Goal: Task Accomplishment & Management: Use online tool/utility

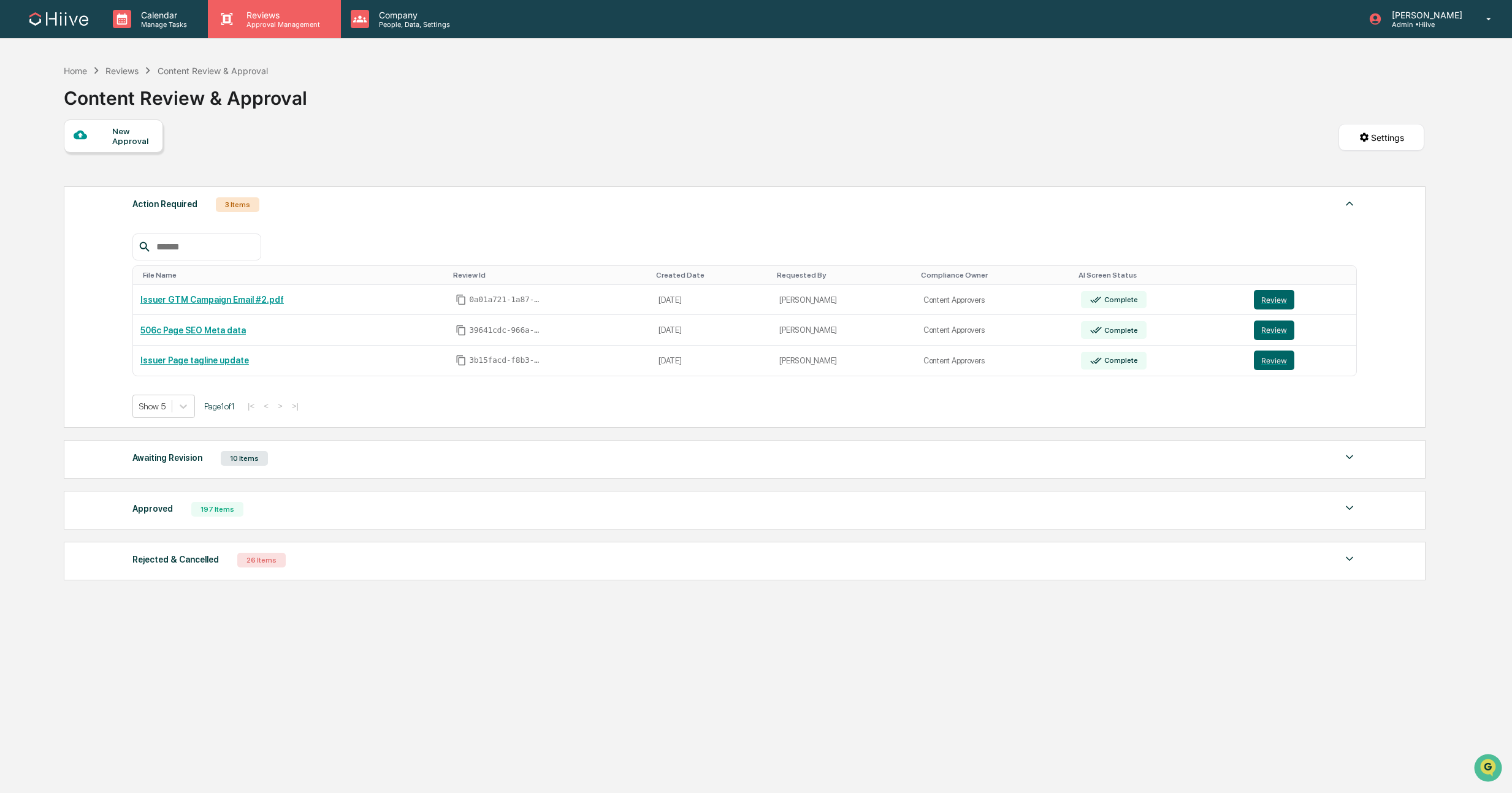
click at [253, 17] on p "Reviews" at bounding box center [281, 15] width 90 height 10
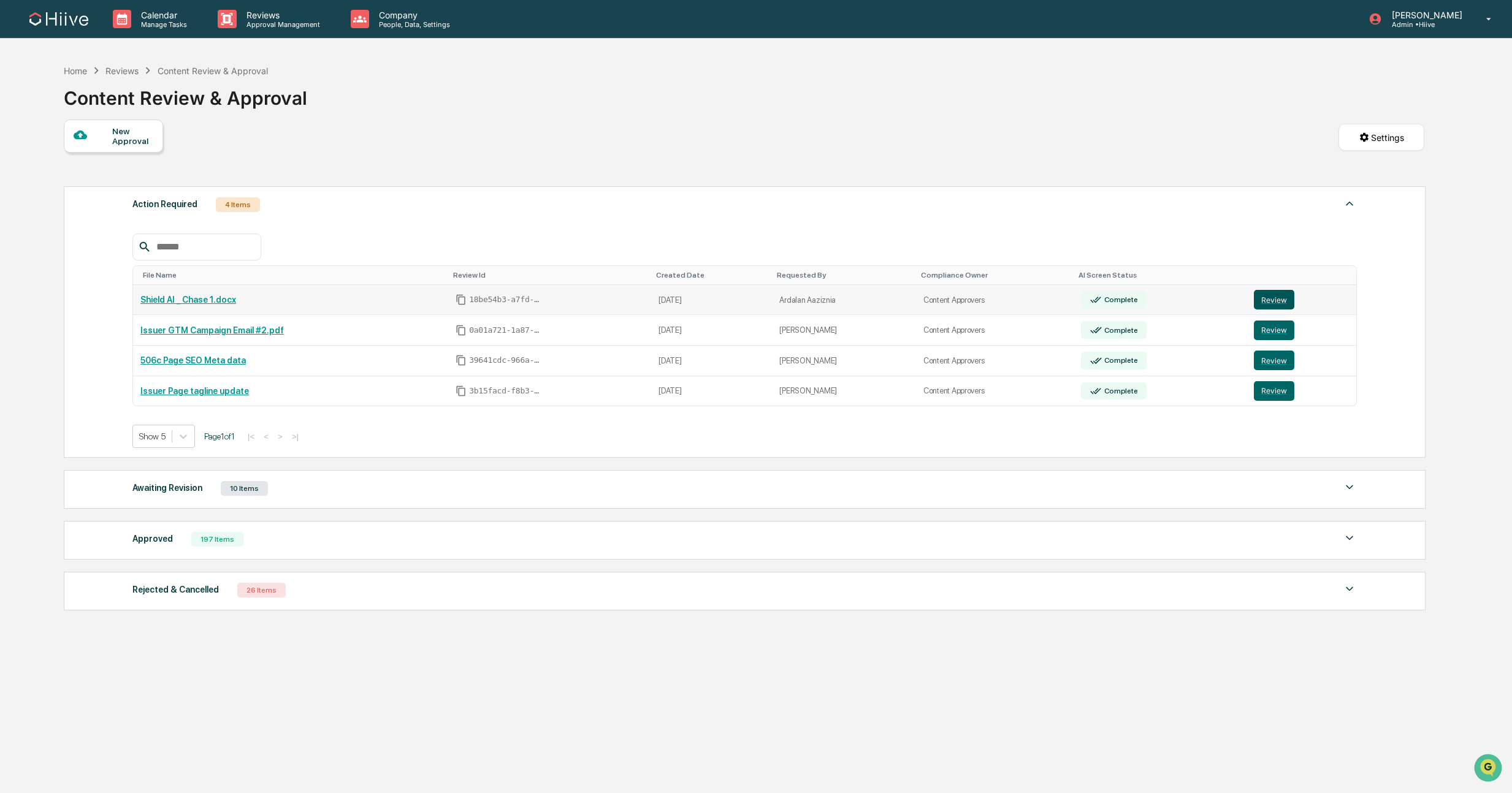
click at [1270, 301] on button "Review" at bounding box center [1274, 300] width 40 height 19
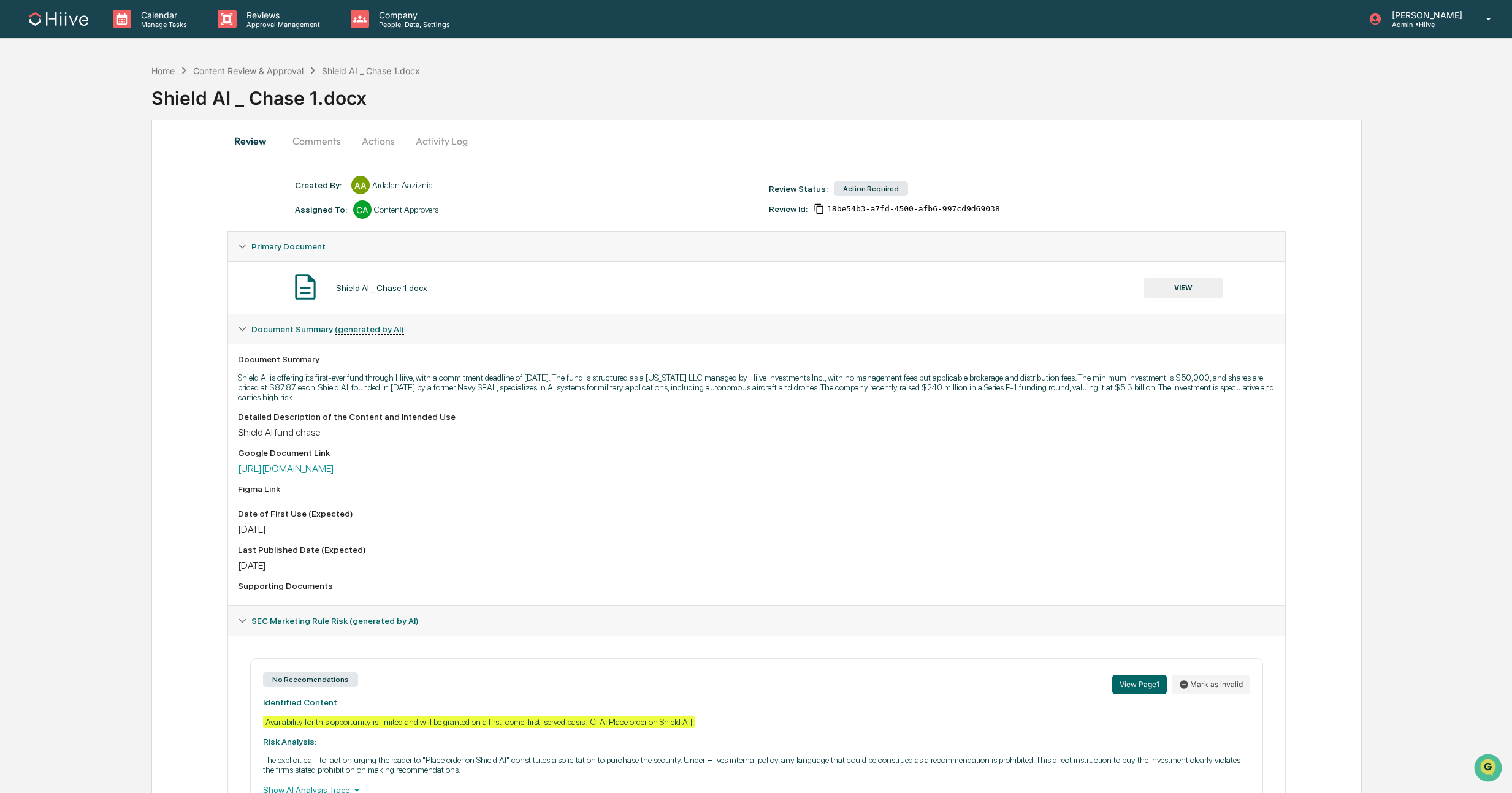
click at [299, 141] on button "Comments" at bounding box center [317, 141] width 68 height 30
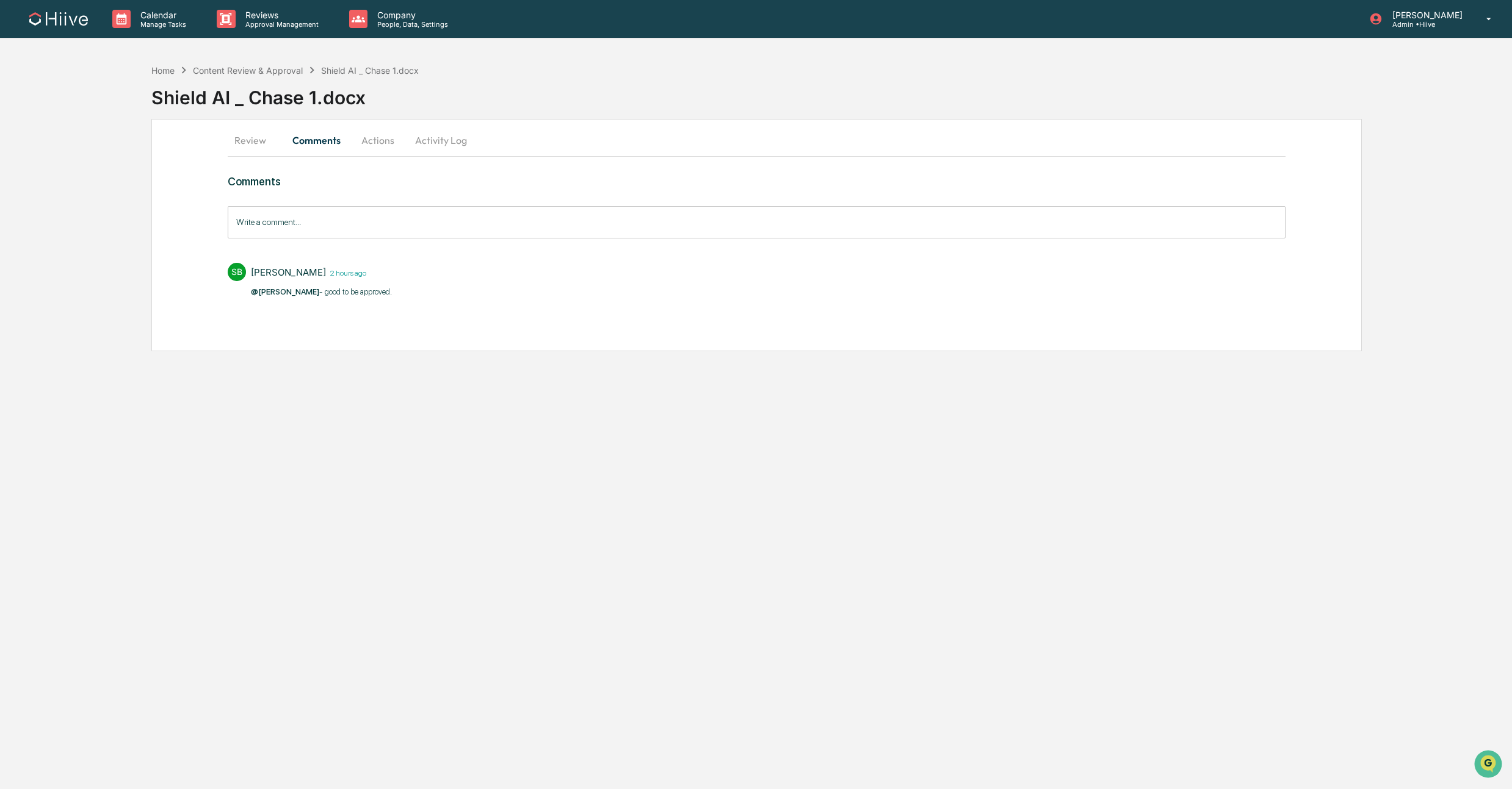
click at [251, 134] on button "Review" at bounding box center [255, 141] width 55 height 30
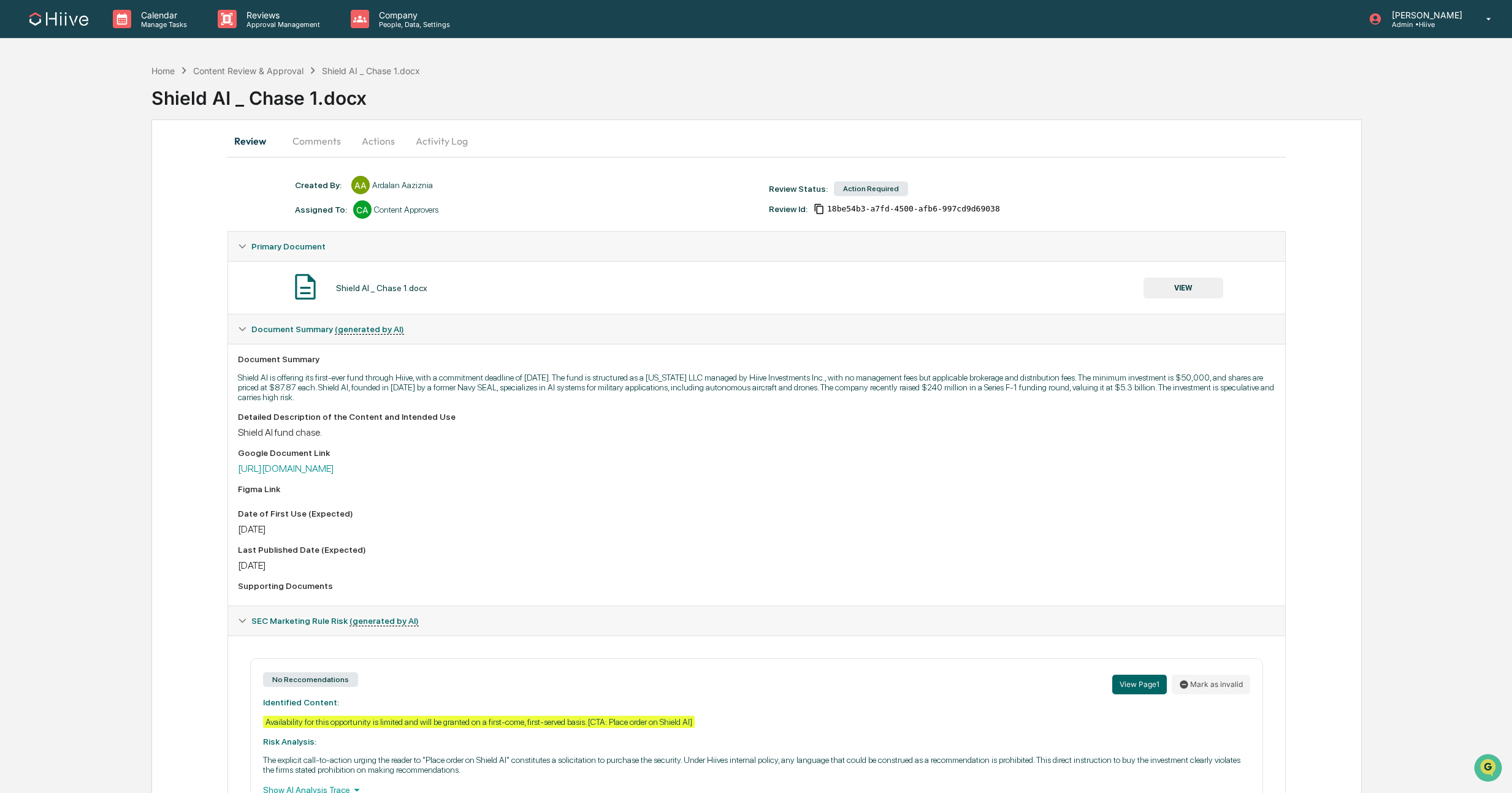
click at [1156, 289] on button "VIEW" at bounding box center [1183, 288] width 79 height 21
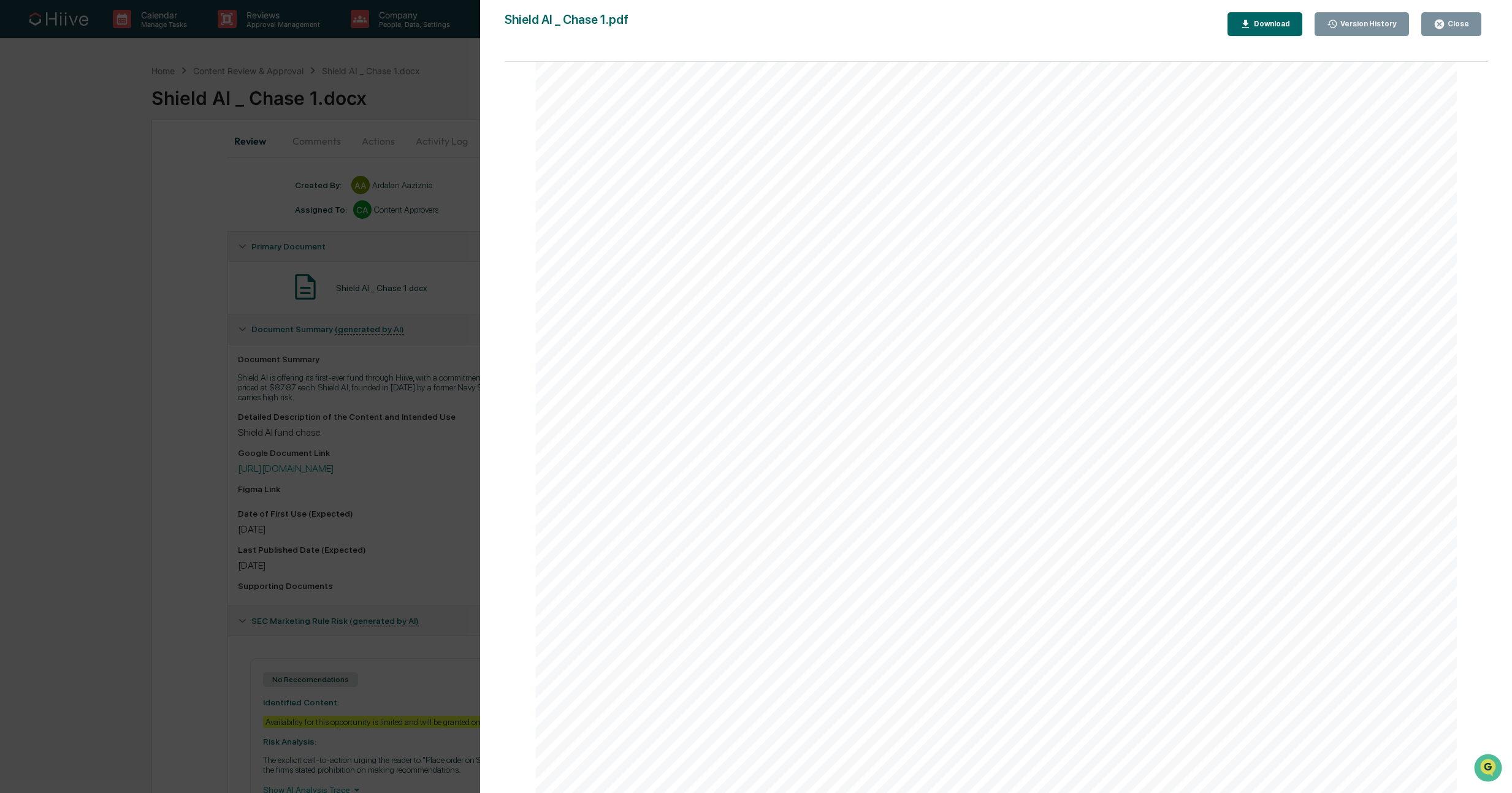
scroll to position [1003, 0]
click at [1448, 19] on div "Close" at bounding box center [1457, 24] width 24 height 9
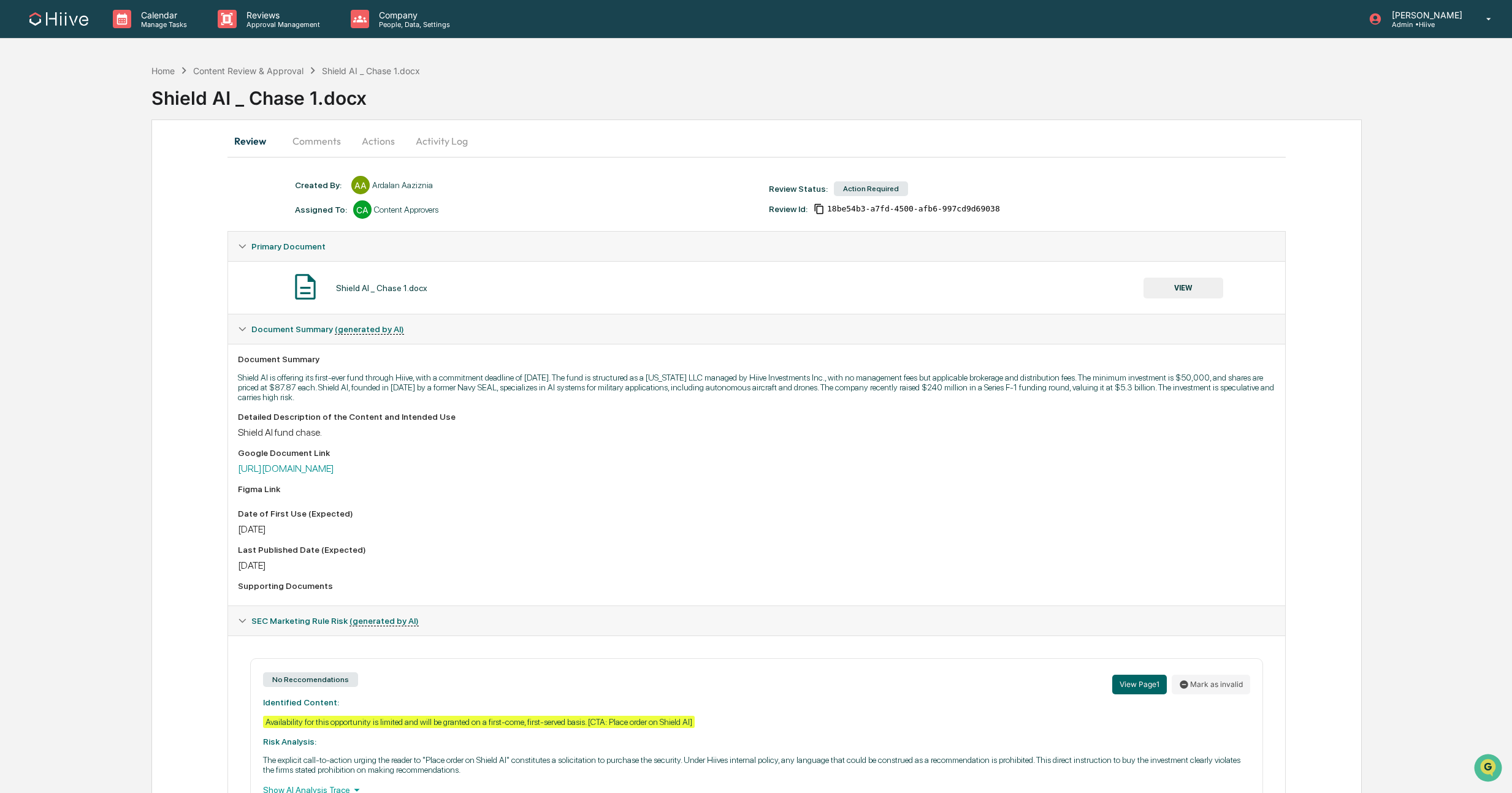
click at [1187, 283] on button "VIEW" at bounding box center [1183, 288] width 79 height 21
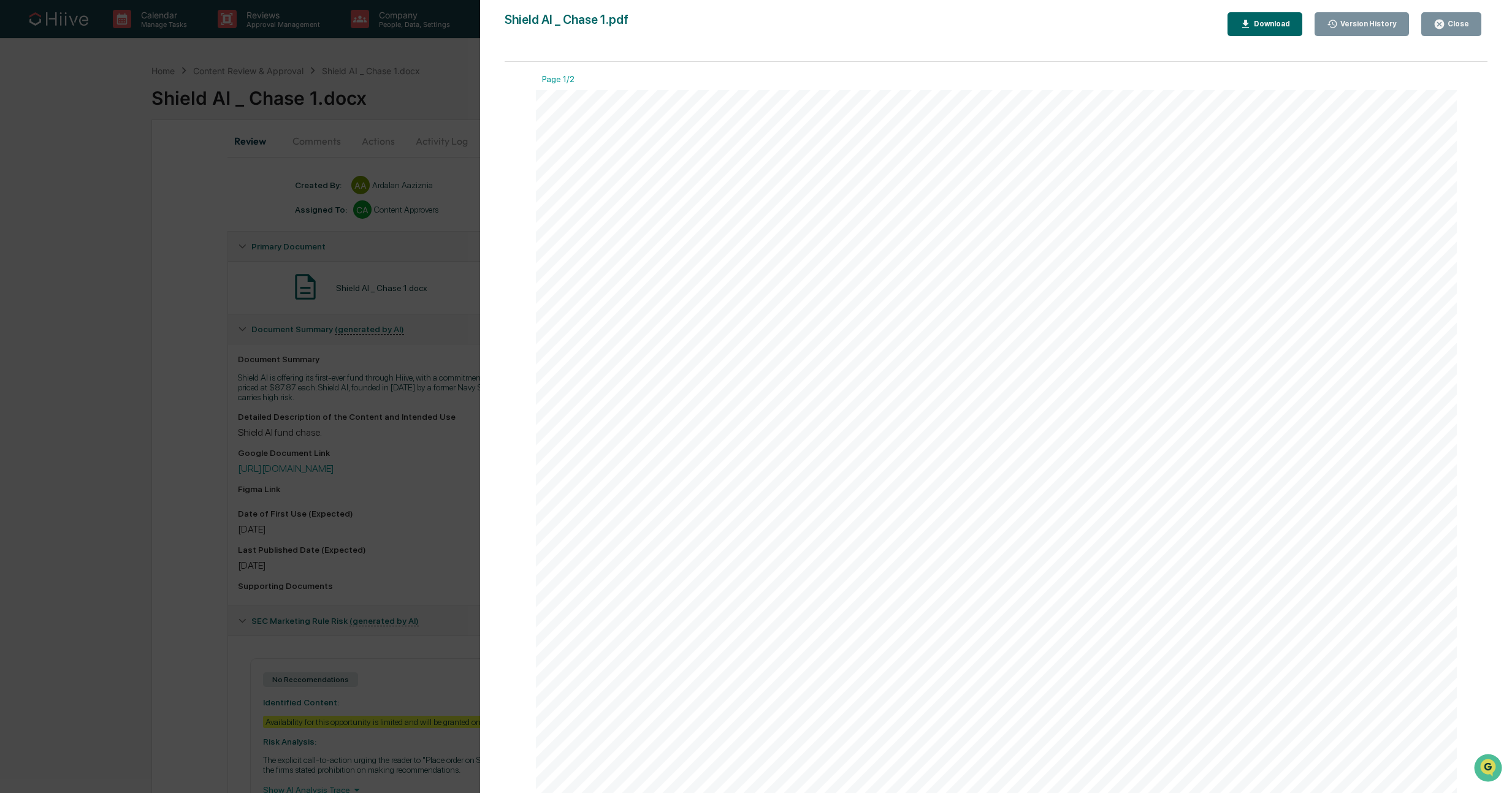
click at [368, 96] on div "Version History [DATE] 01:51 PM [PERSON_NAME] [DATE] 11:24 PM Ardalan Aaziznia …" at bounding box center [756, 396] width 1512 height 793
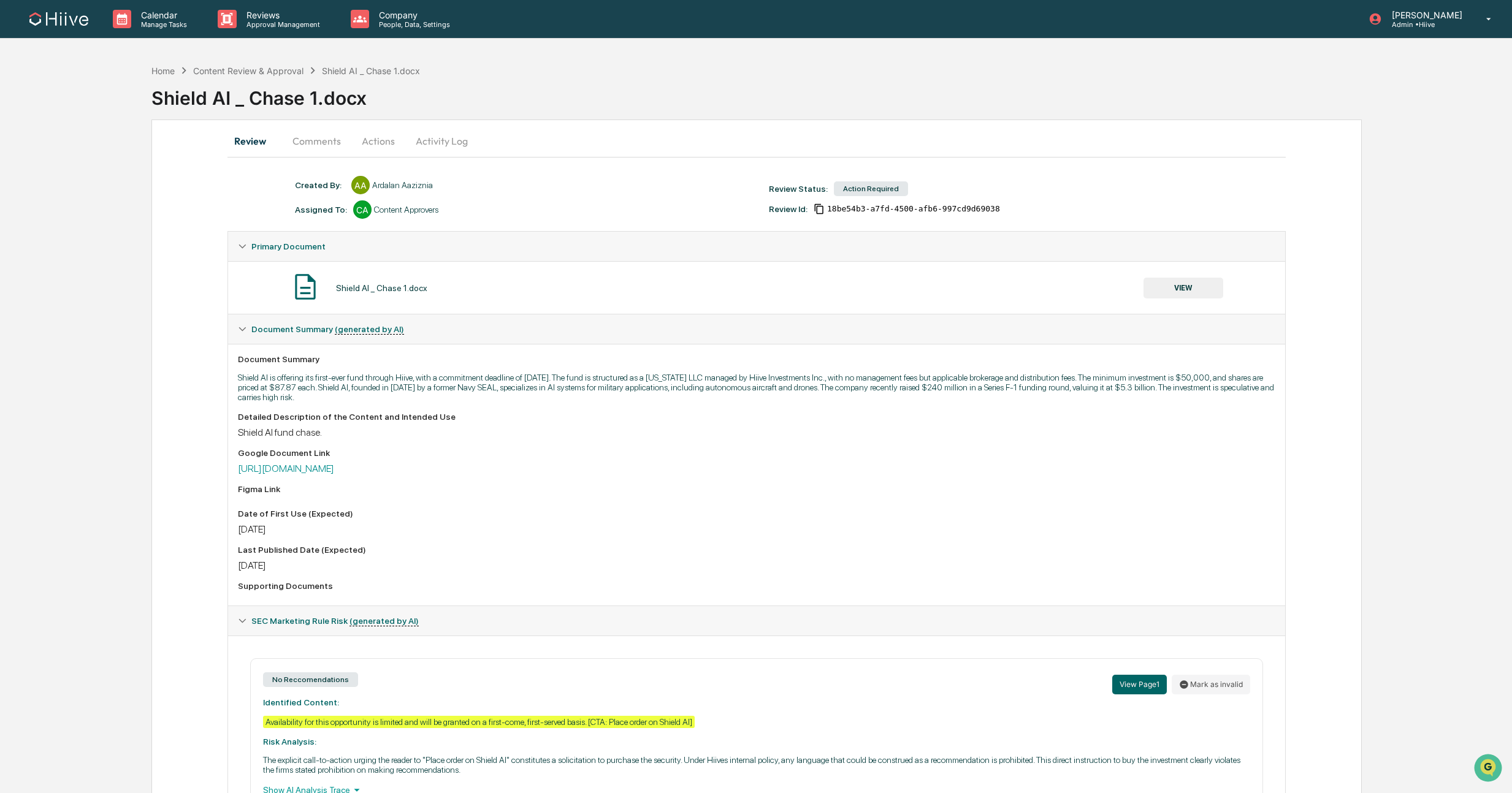
click at [369, 140] on button "Actions" at bounding box center [378, 141] width 55 height 30
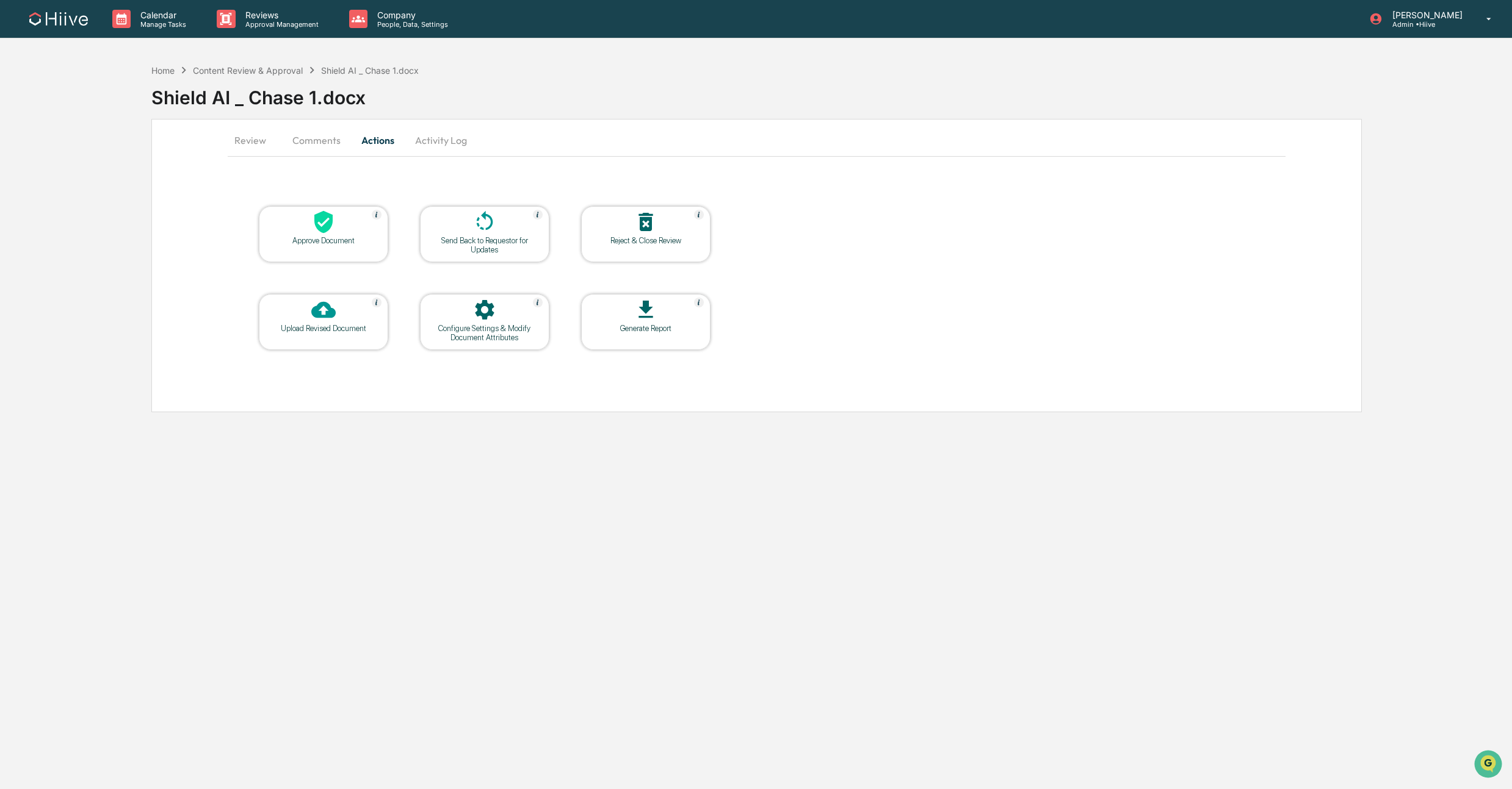
click at [339, 213] on div at bounding box center [323, 223] width 122 height 26
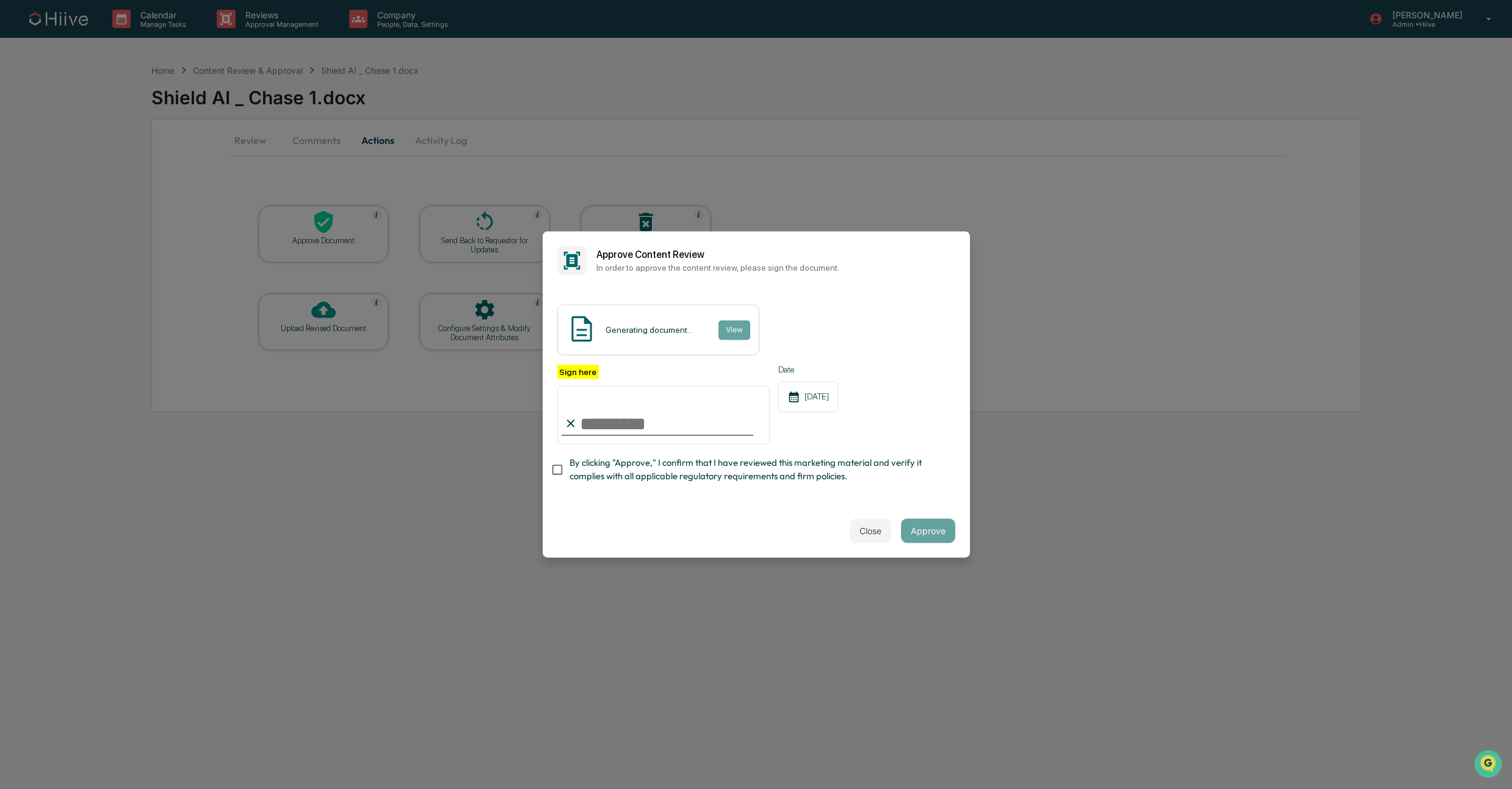
click at [0, 789] on com-1password-button at bounding box center [0, 789] width 0 height 0
type input "**********"
click at [624, 477] on span "By clicking "Approve," I confirm that I have reviewed this marketing material a…" at bounding box center [757, 470] width 376 height 28
click at [965, 539] on div "Close Approve" at bounding box center [756, 532] width 427 height 54
click at [923, 525] on button "Approve" at bounding box center [928, 531] width 54 height 24
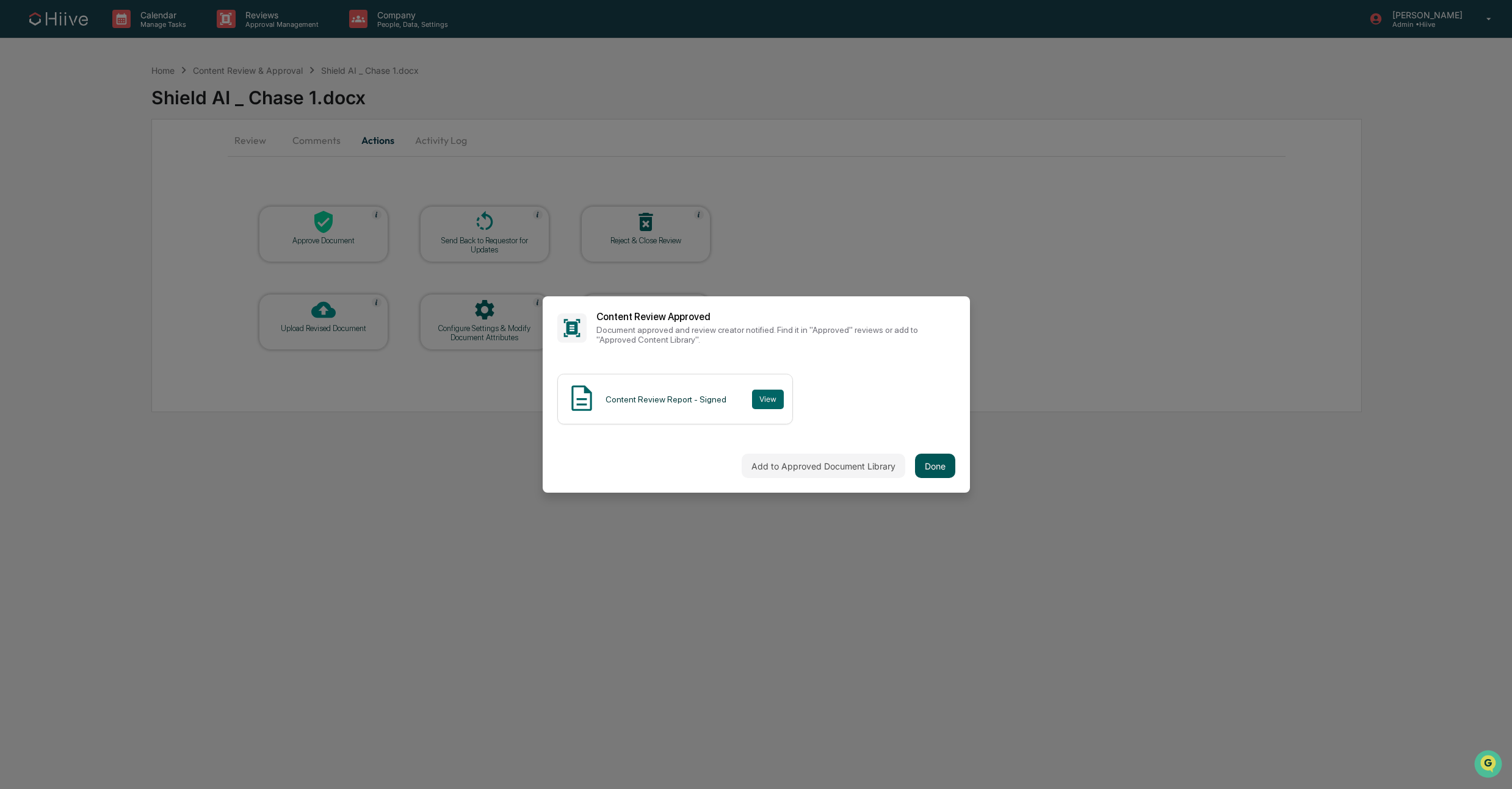
click at [917, 472] on button "Done" at bounding box center [935, 466] width 40 height 24
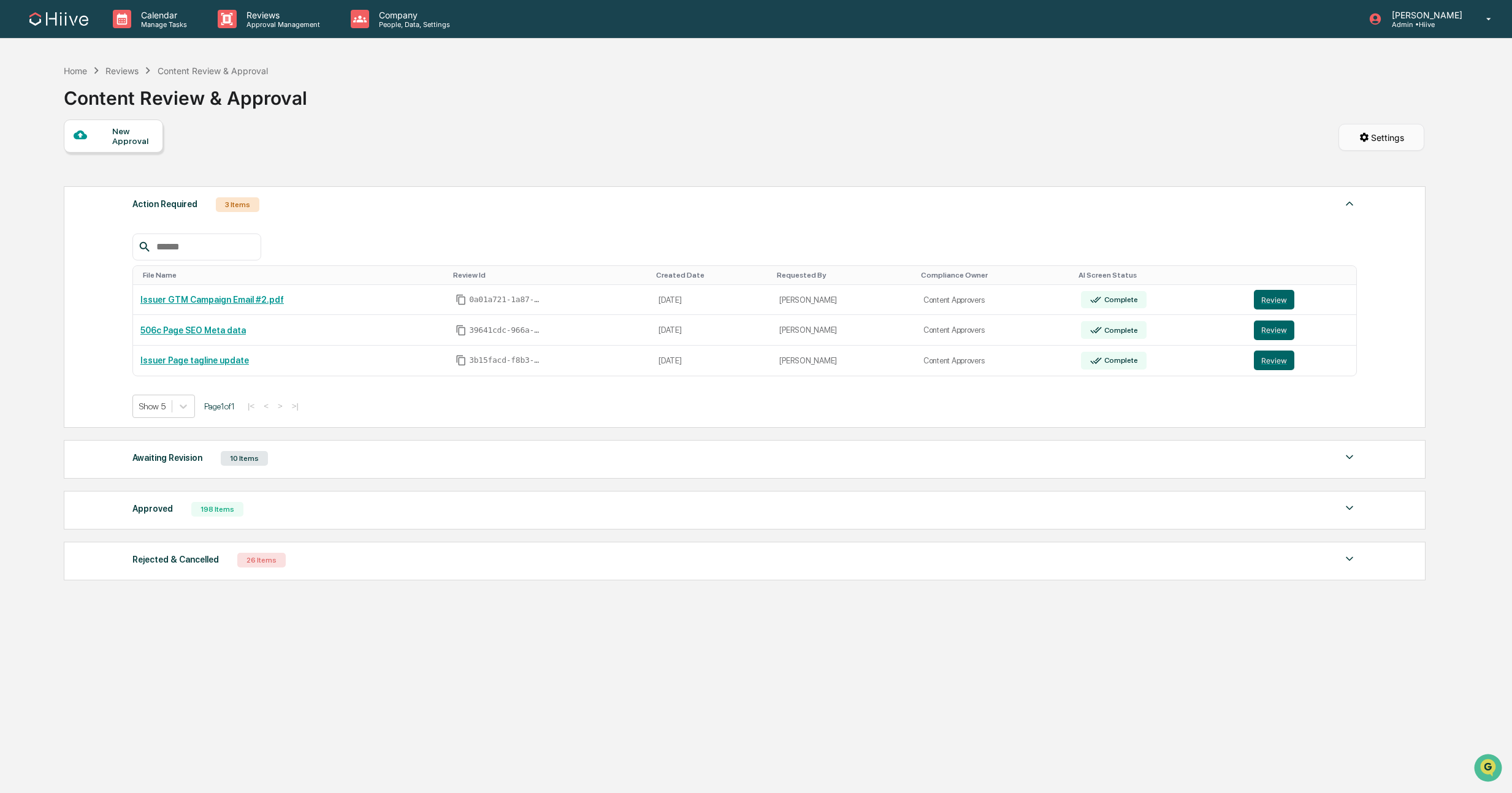
click at [1369, 135] on html "Calendar Manage Tasks Reviews Approval Management Company People, Data, Setting…" at bounding box center [756, 396] width 1512 height 793
click at [1368, 170] on div "Risk Flagging Rules" at bounding box center [1380, 167] width 108 height 19
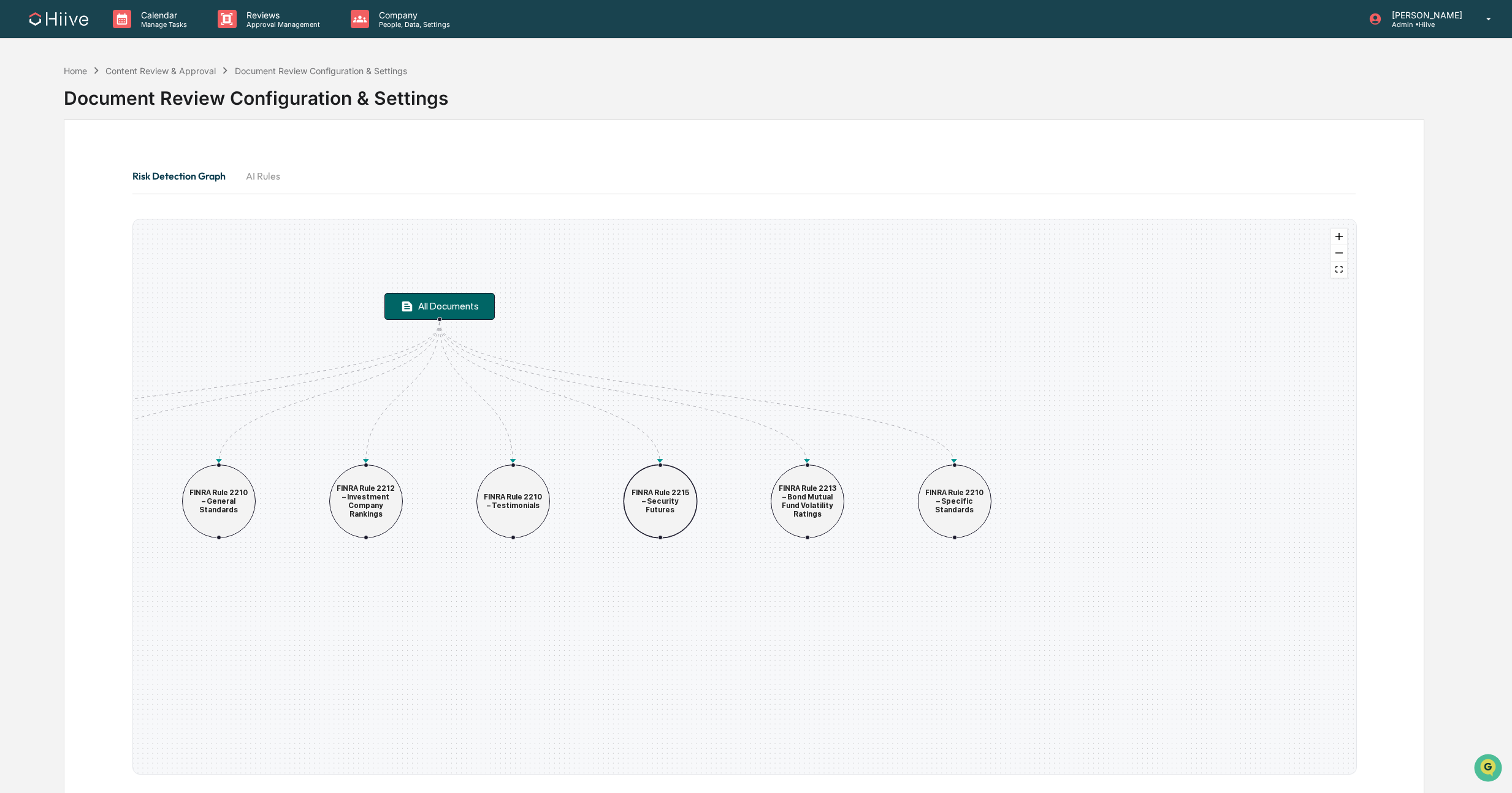
click at [672, 506] on div "FINRA Rule 2215 – Security Futures" at bounding box center [660, 501] width 60 height 25
click at [678, 135] on div "Risk Detection Graph AI Rules All Documents Regulation Best Interest FINRA Rule…" at bounding box center [744, 468] width 1361 height 697
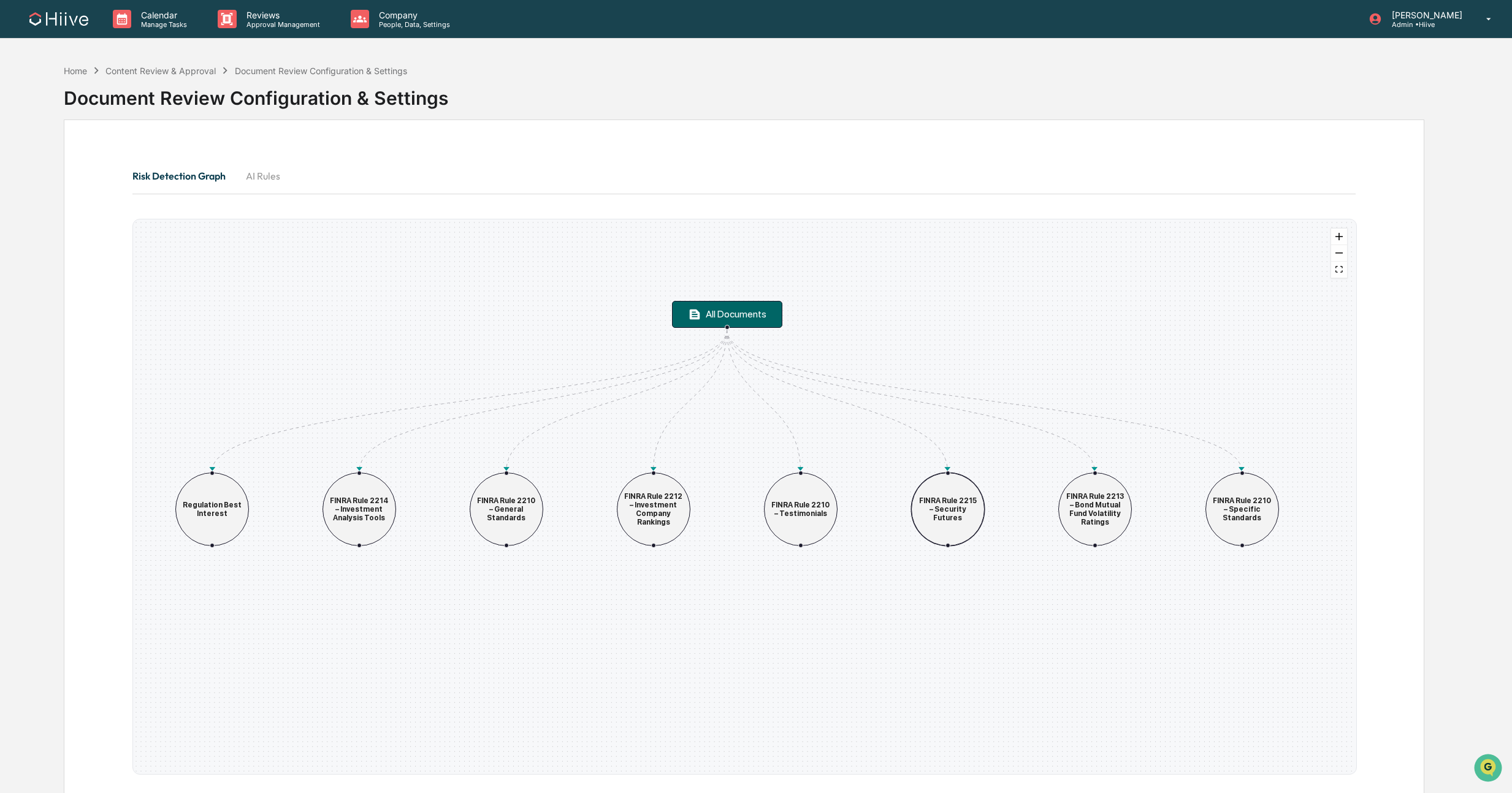
drag, startPoint x: 653, startPoint y: 312, endPoint x: 919, endPoint y: 323, distance: 266.2
click at [919, 323] on div "All Documents Regulation Best Interest FINRA Rule 2214 – Investment Analysis To…" at bounding box center [744, 497] width 1224 height 555
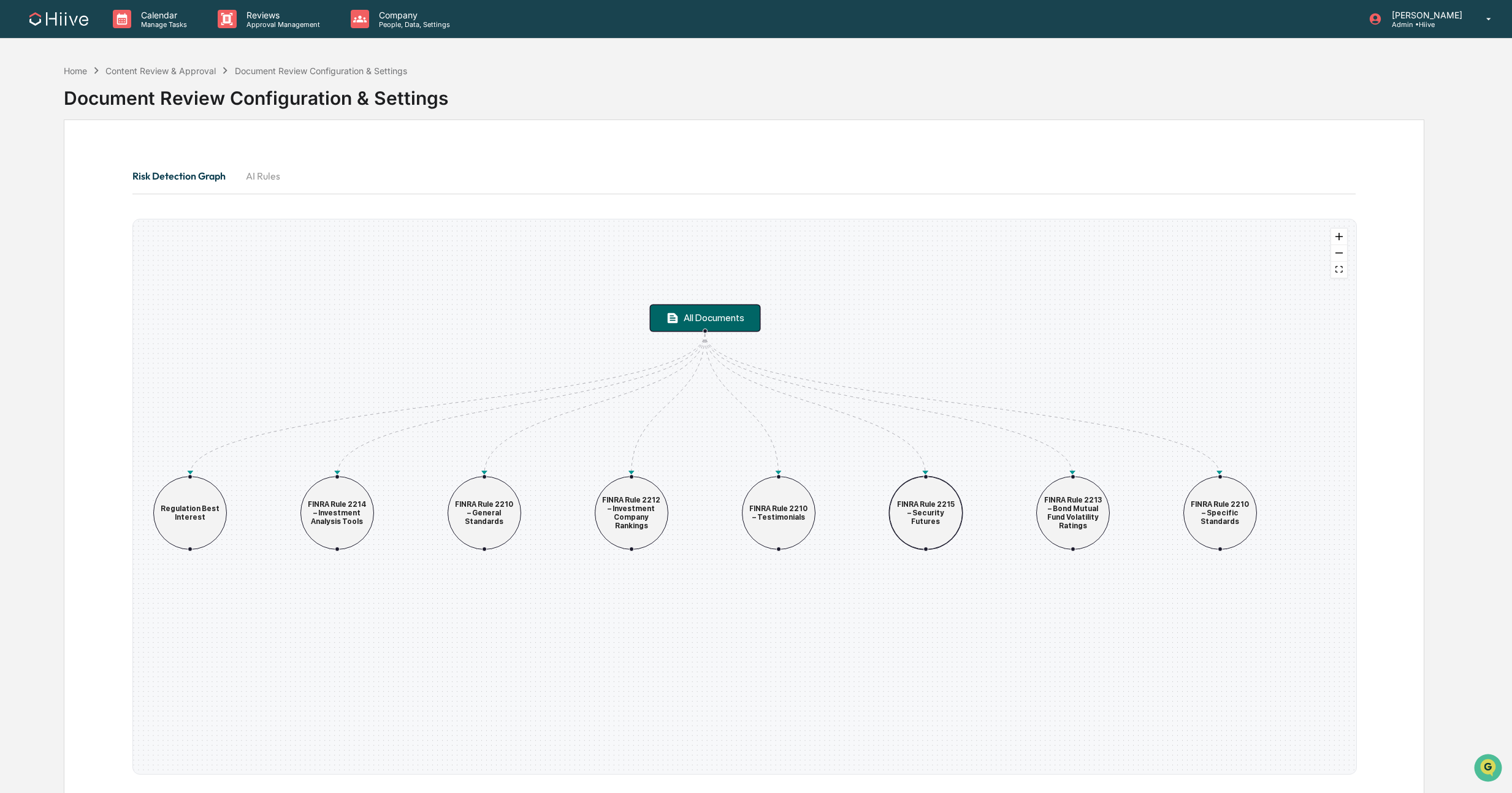
click at [725, 322] on div "All Documents" at bounding box center [715, 317] width 61 height 11
click at [1074, 520] on div "FINRA Rule 2213 – Bond Mutual Fund Volatility Ratings" at bounding box center [1073, 513] width 60 height 34
drag, startPoint x: 1073, startPoint y: 514, endPoint x: 1063, endPoint y: 509, distance: 11.2
click at [1063, 509] on div "FINRA Rule 2213 – Bond Mutual Fund Volatility Ratings" at bounding box center [1064, 513] width 60 height 34
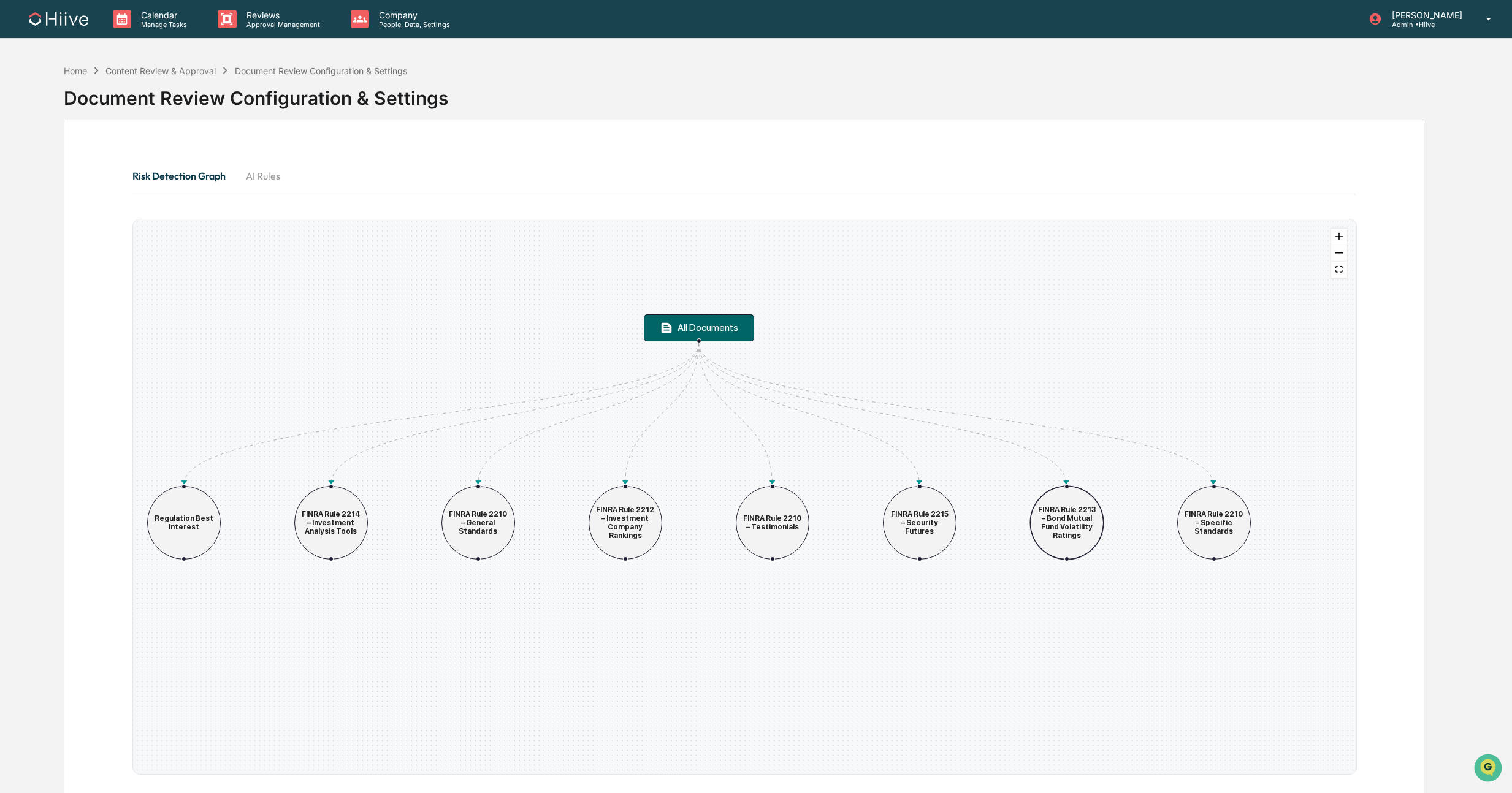
drag, startPoint x: 1075, startPoint y: 506, endPoint x: 1077, endPoint y: 515, distance: 9.2
click at [1077, 515] on div "FINRA Rule 2213 – Bond Mutual Fund Volatility Ratings" at bounding box center [1067, 522] width 60 height 34
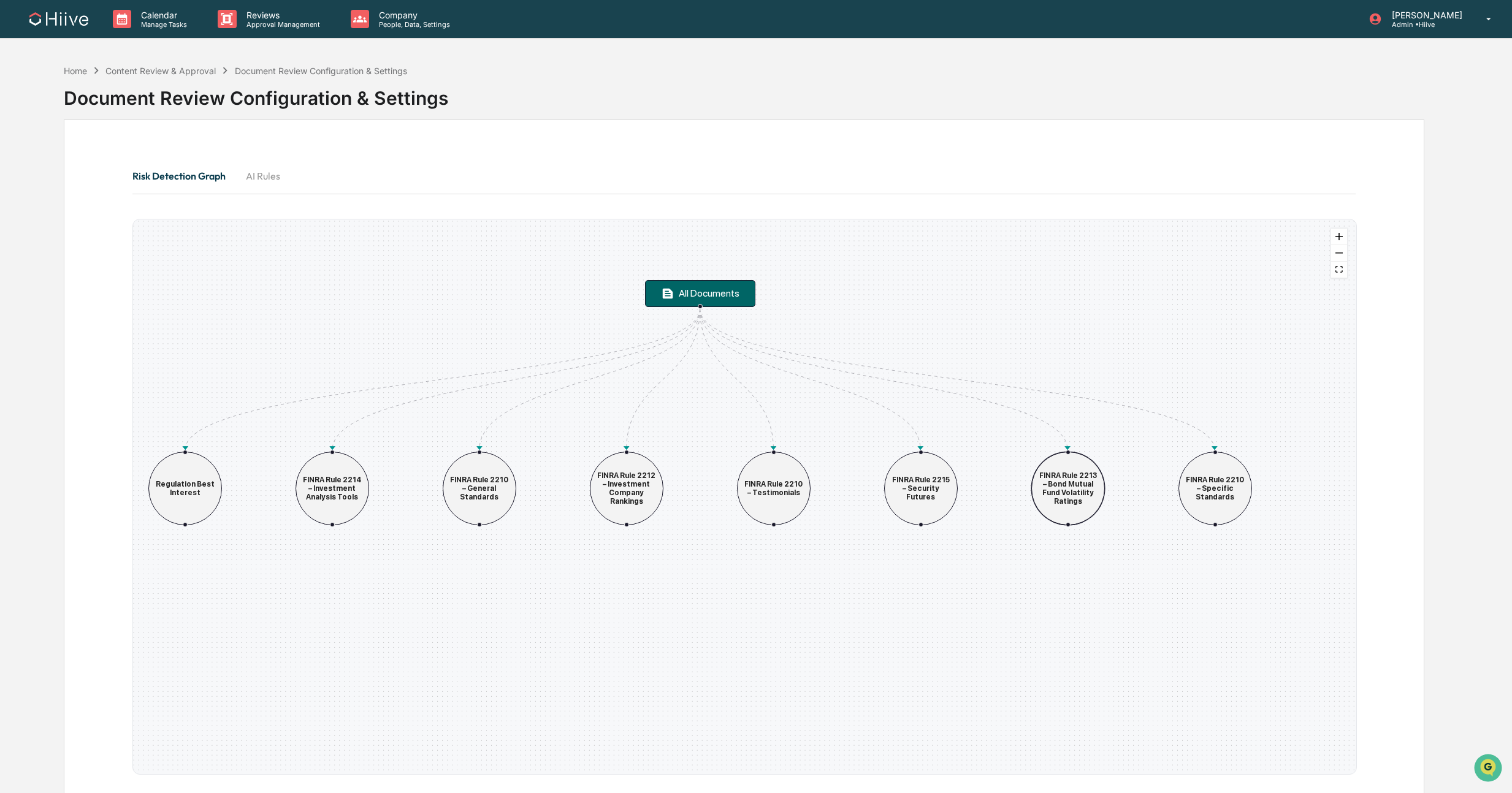
drag, startPoint x: 1072, startPoint y: 532, endPoint x: 1071, endPoint y: 472, distance: 60.0
click at [1074, 481] on div "FINRA Rule 2213 – Bond Mutual Fund Volatility Ratings" at bounding box center [1068, 488] width 60 height 34
click at [735, 295] on div "All Documents" at bounding box center [711, 292] width 61 height 11
click at [253, 179] on button "AI Rules" at bounding box center [263, 176] width 55 height 30
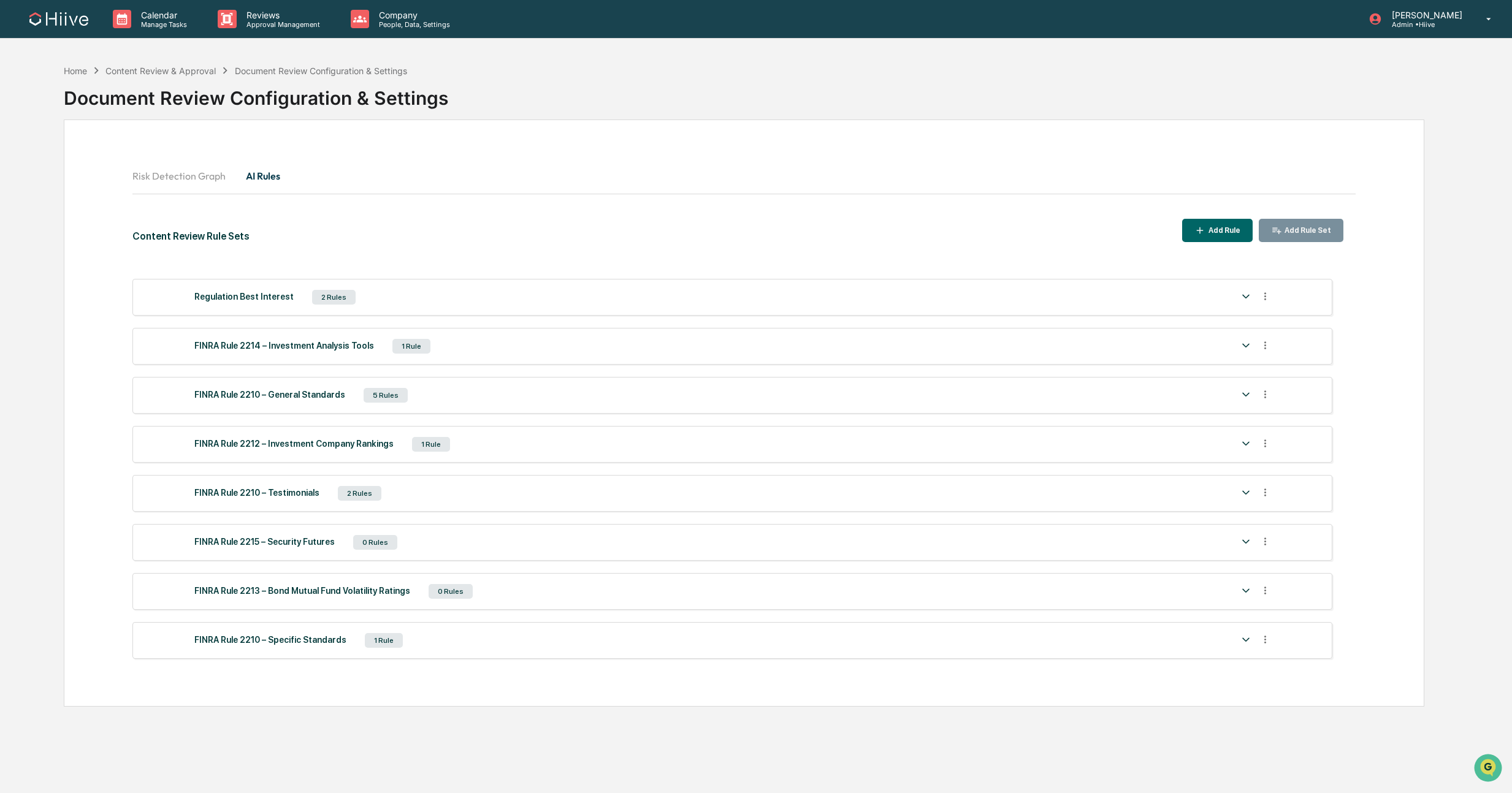
click at [1246, 489] on img at bounding box center [1246, 493] width 15 height 15
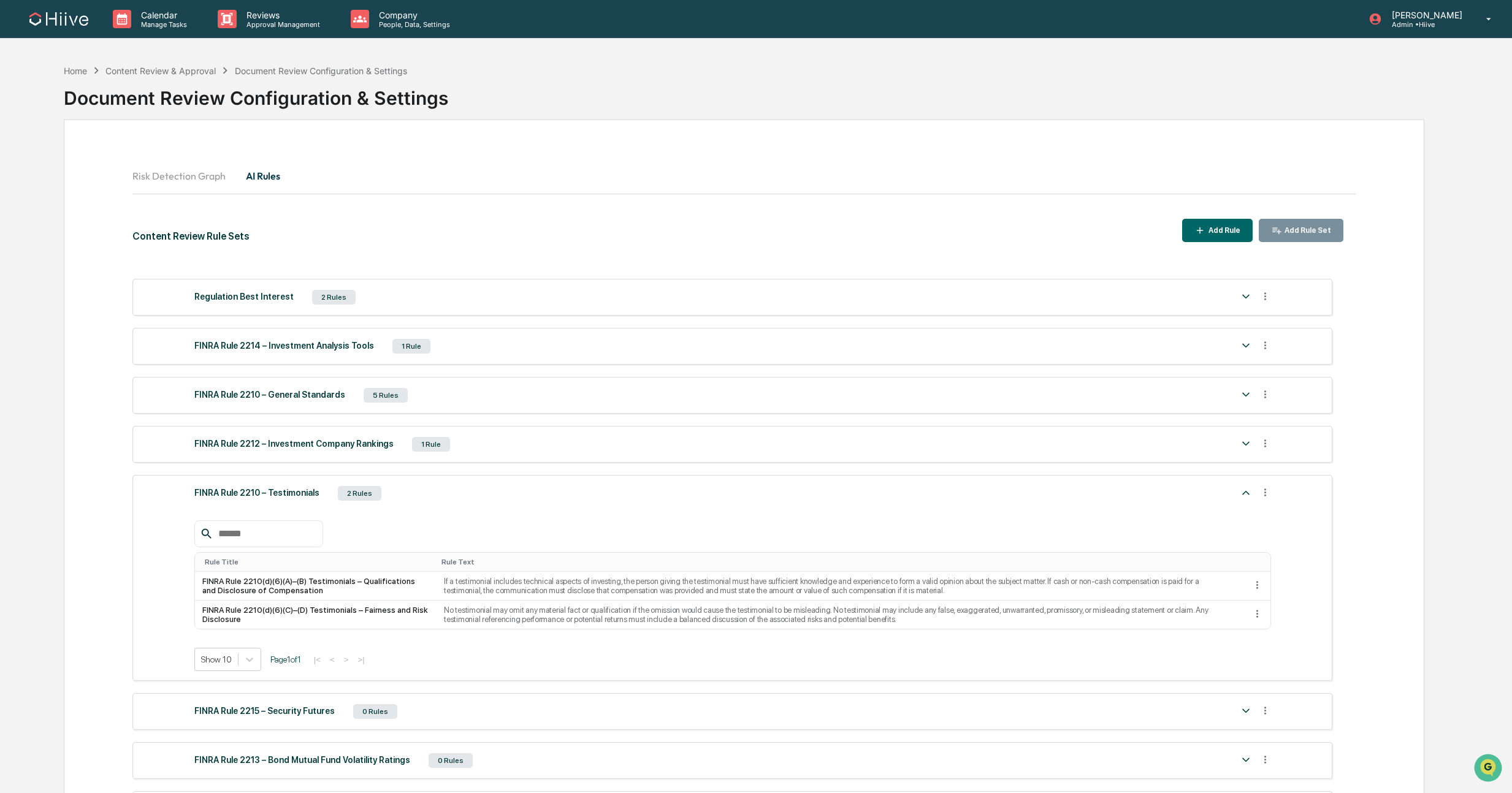
click at [1246, 489] on img at bounding box center [1246, 493] width 15 height 15
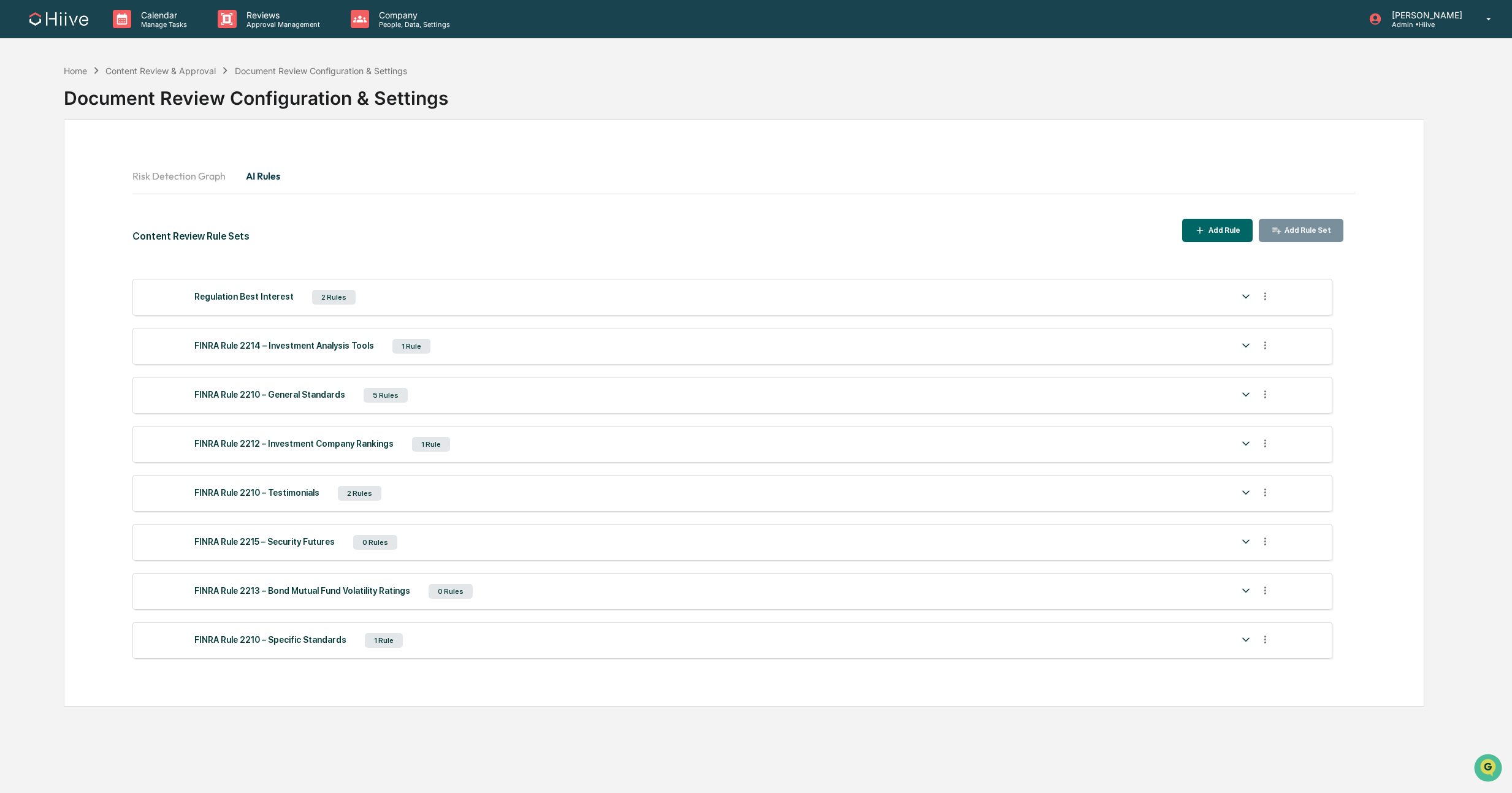
click at [1246, 394] on img at bounding box center [1246, 395] width 15 height 15
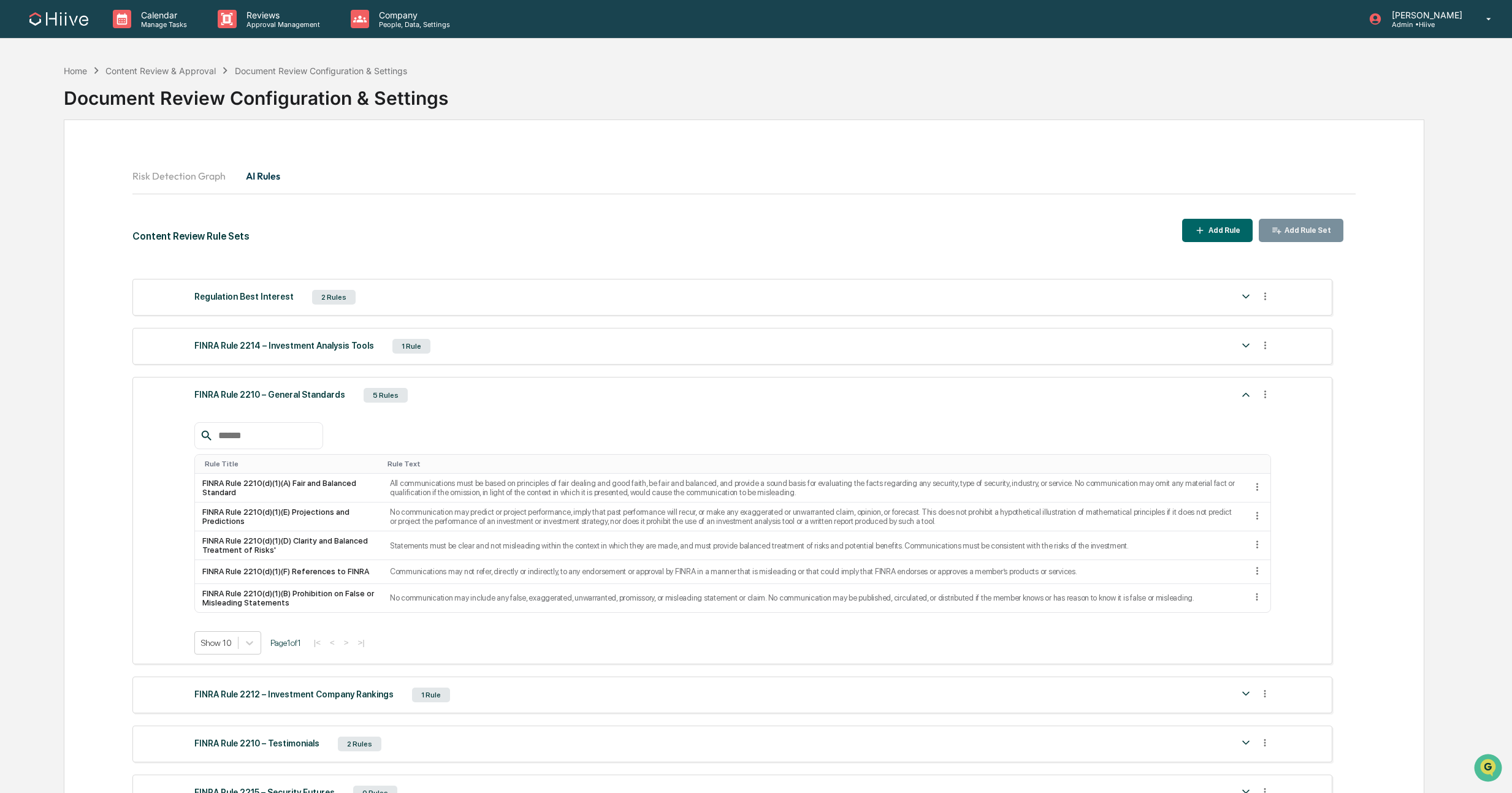
click at [1246, 394] on img at bounding box center [1246, 395] width 15 height 15
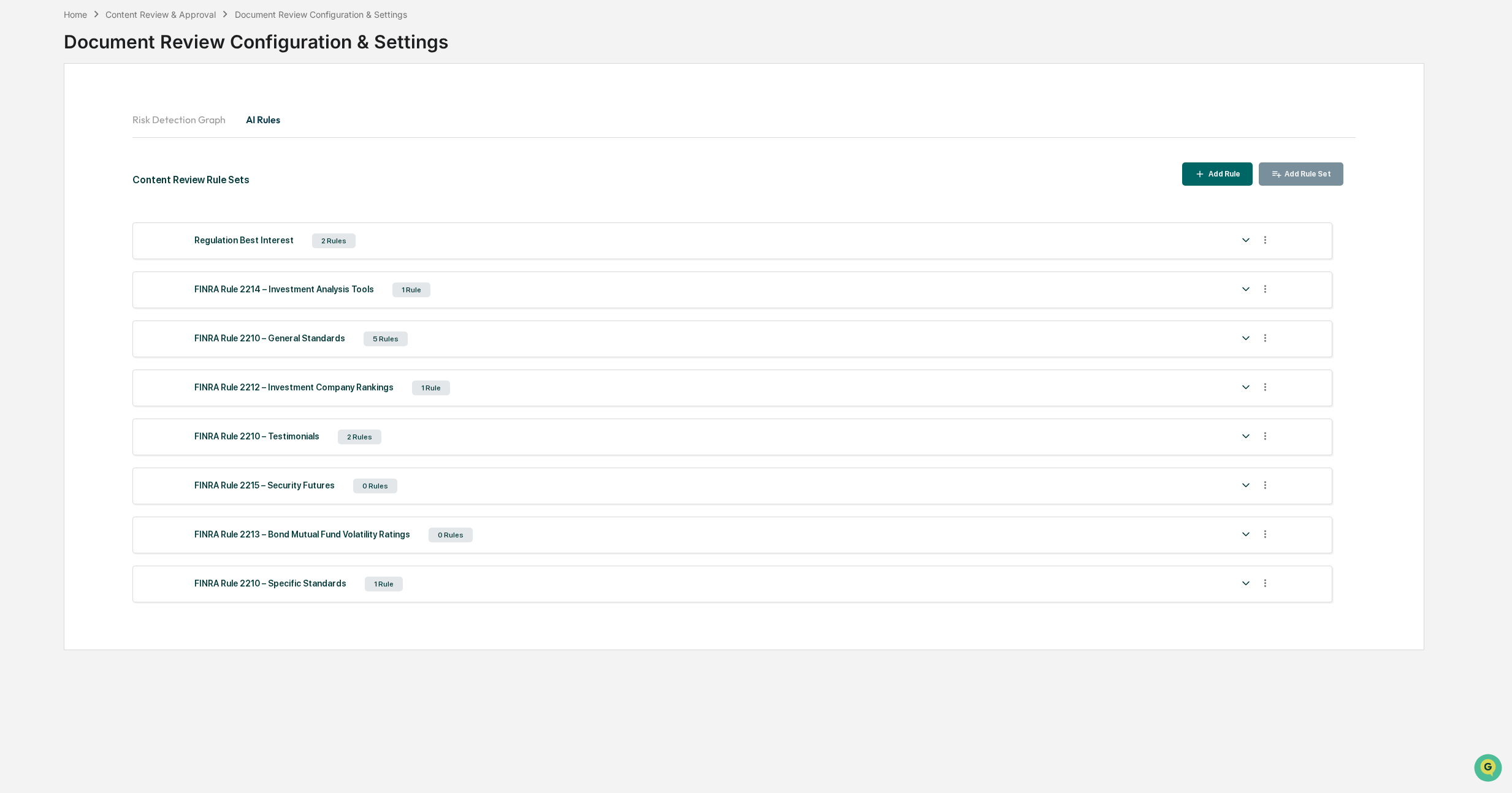
scroll to position [59, 0]
click at [1246, 589] on img at bounding box center [1246, 582] width 15 height 15
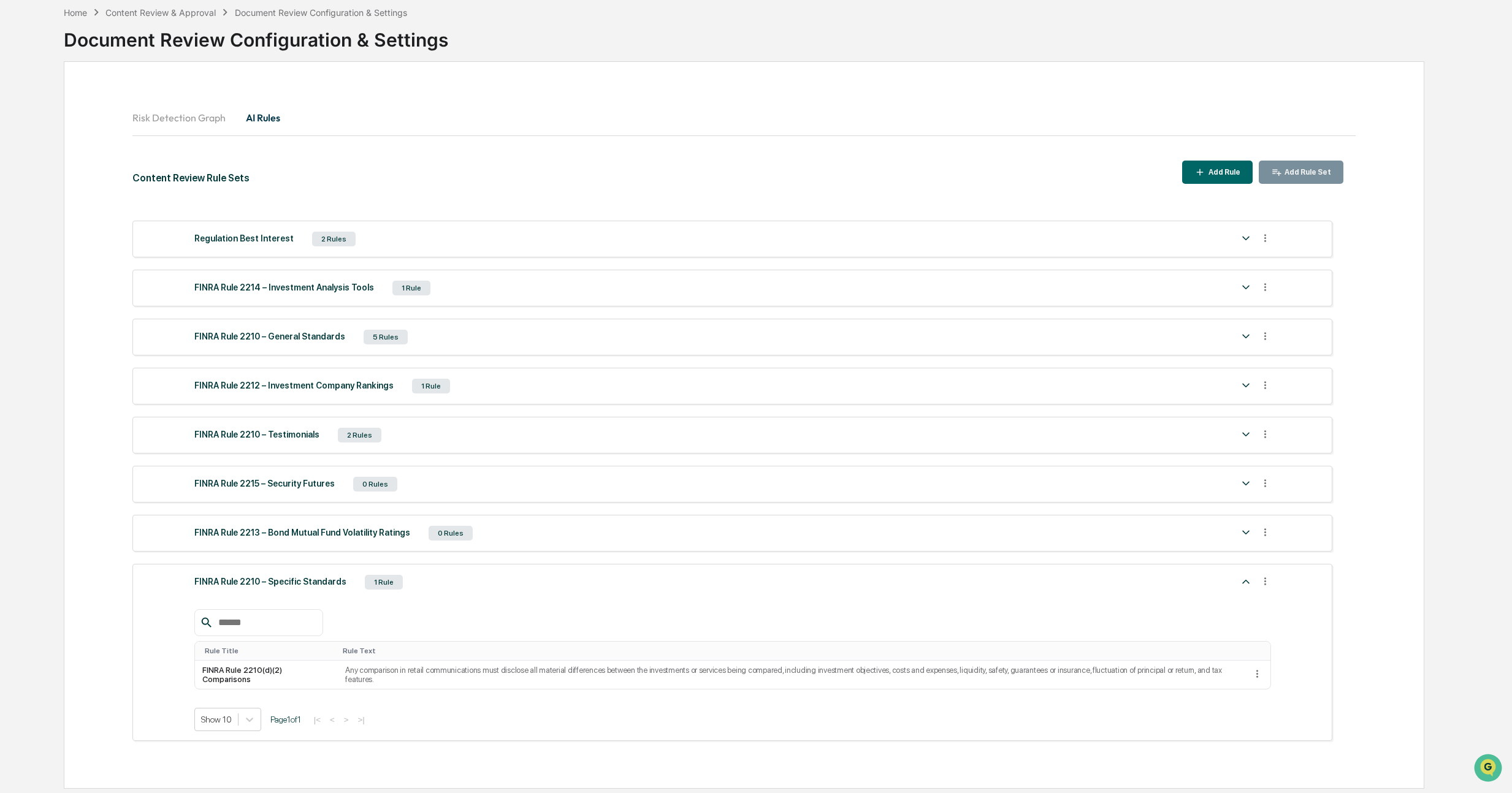
click at [1241, 583] on img at bounding box center [1246, 582] width 15 height 15
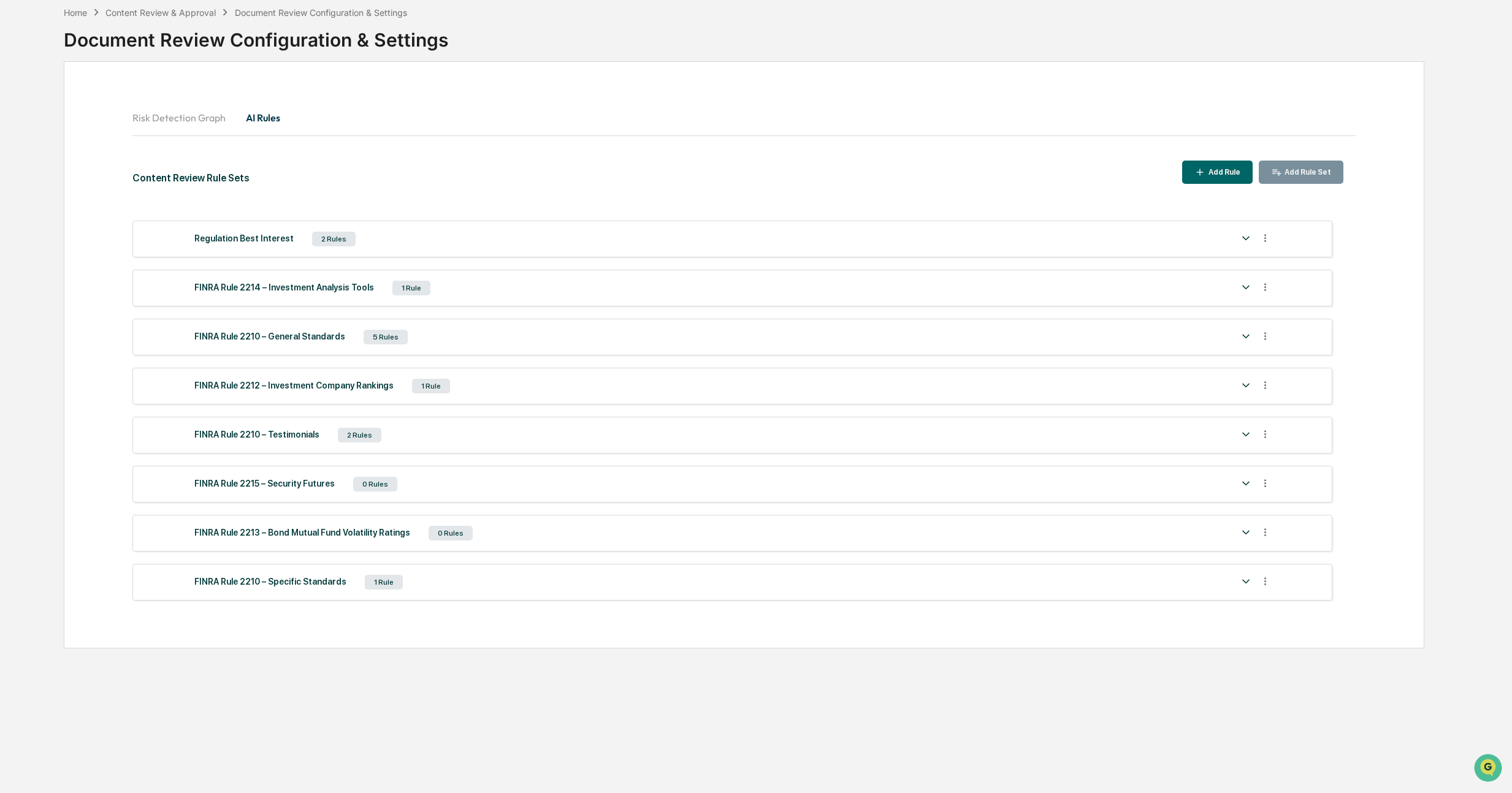
scroll to position [0, 0]
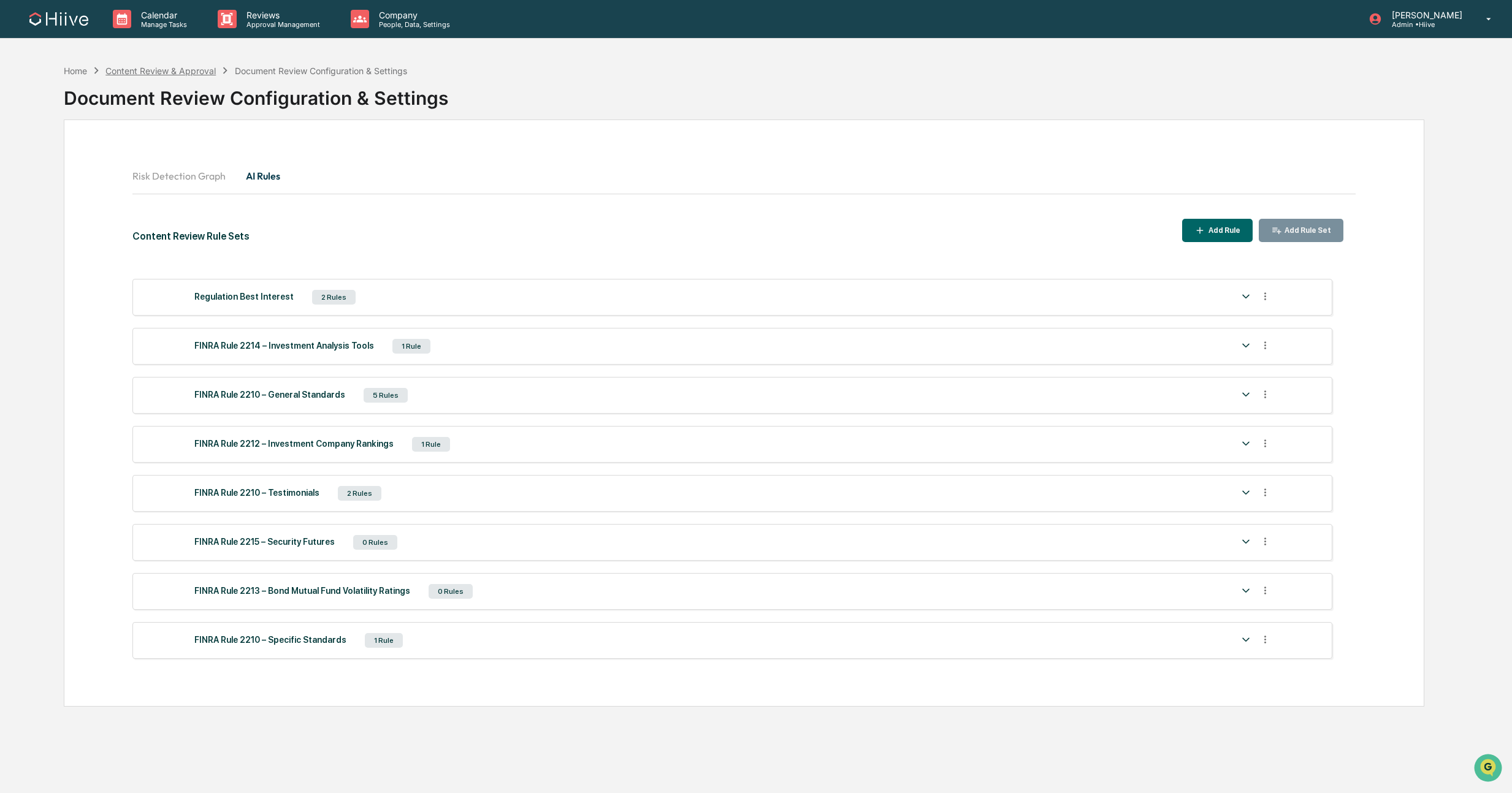
click at [176, 69] on div "Content Review & Approval" at bounding box center [161, 71] width 110 height 10
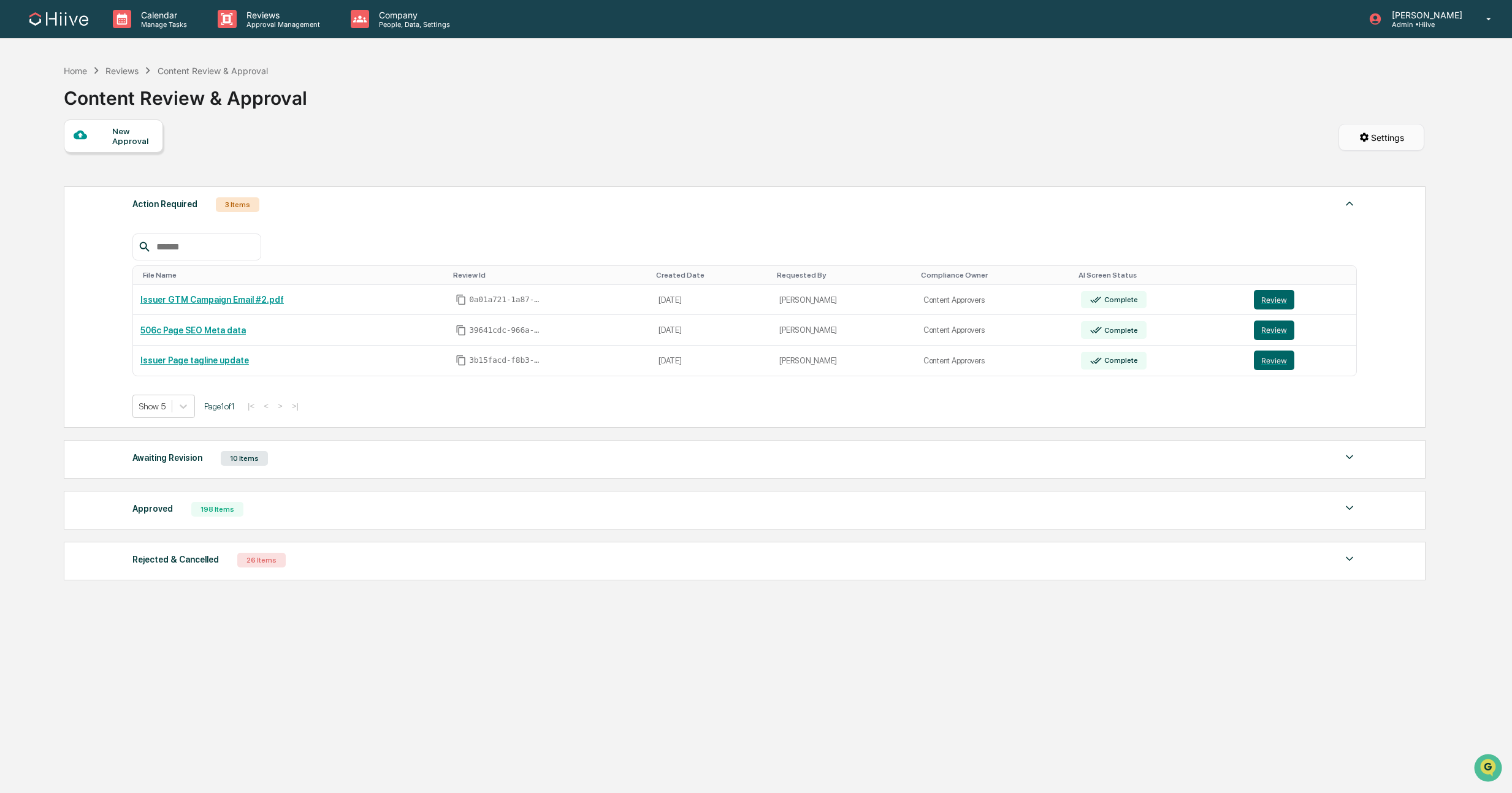
click at [1391, 141] on html "Calendar Manage Tasks Reviews Approval Management Company People, Data, Setting…" at bounding box center [756, 396] width 1512 height 793
click at [1357, 189] on div "Form Settings" at bounding box center [1380, 192] width 108 height 19
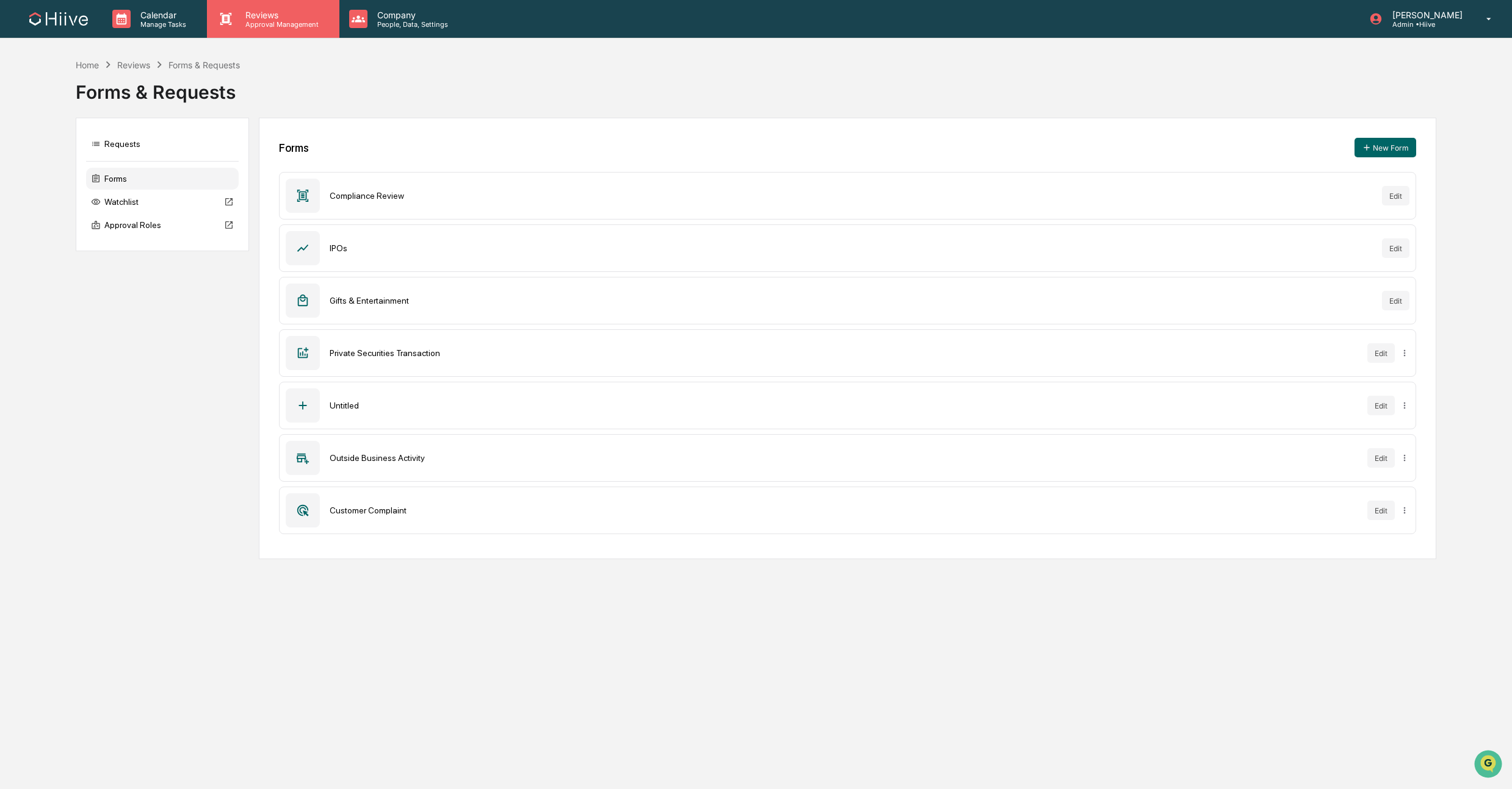
click at [286, 23] on p "Approval Management" at bounding box center [280, 24] width 90 height 9
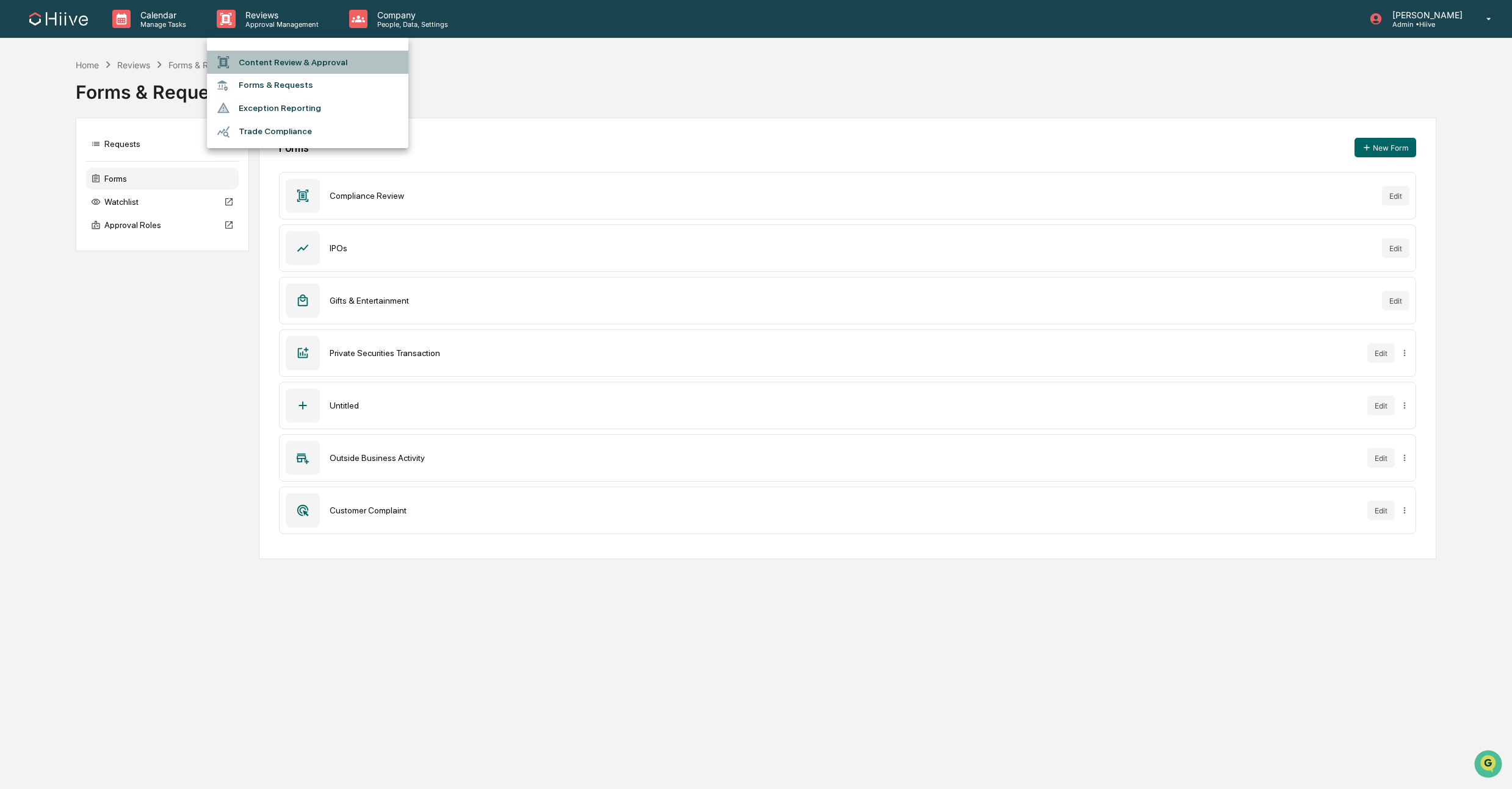
click at [289, 69] on li "Content Review & Approval" at bounding box center [308, 62] width 202 height 23
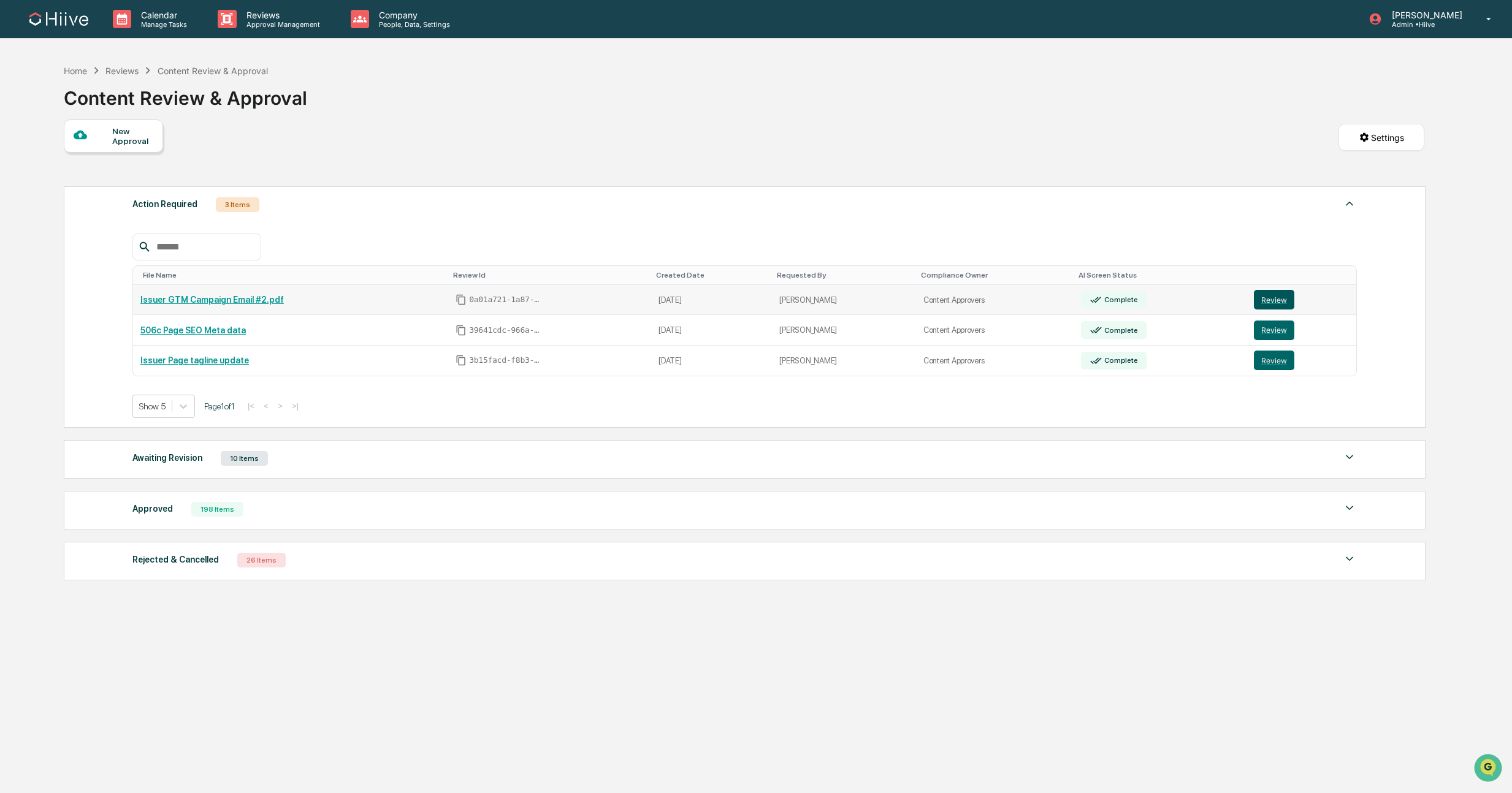
click at [1280, 301] on button "Review" at bounding box center [1274, 300] width 40 height 19
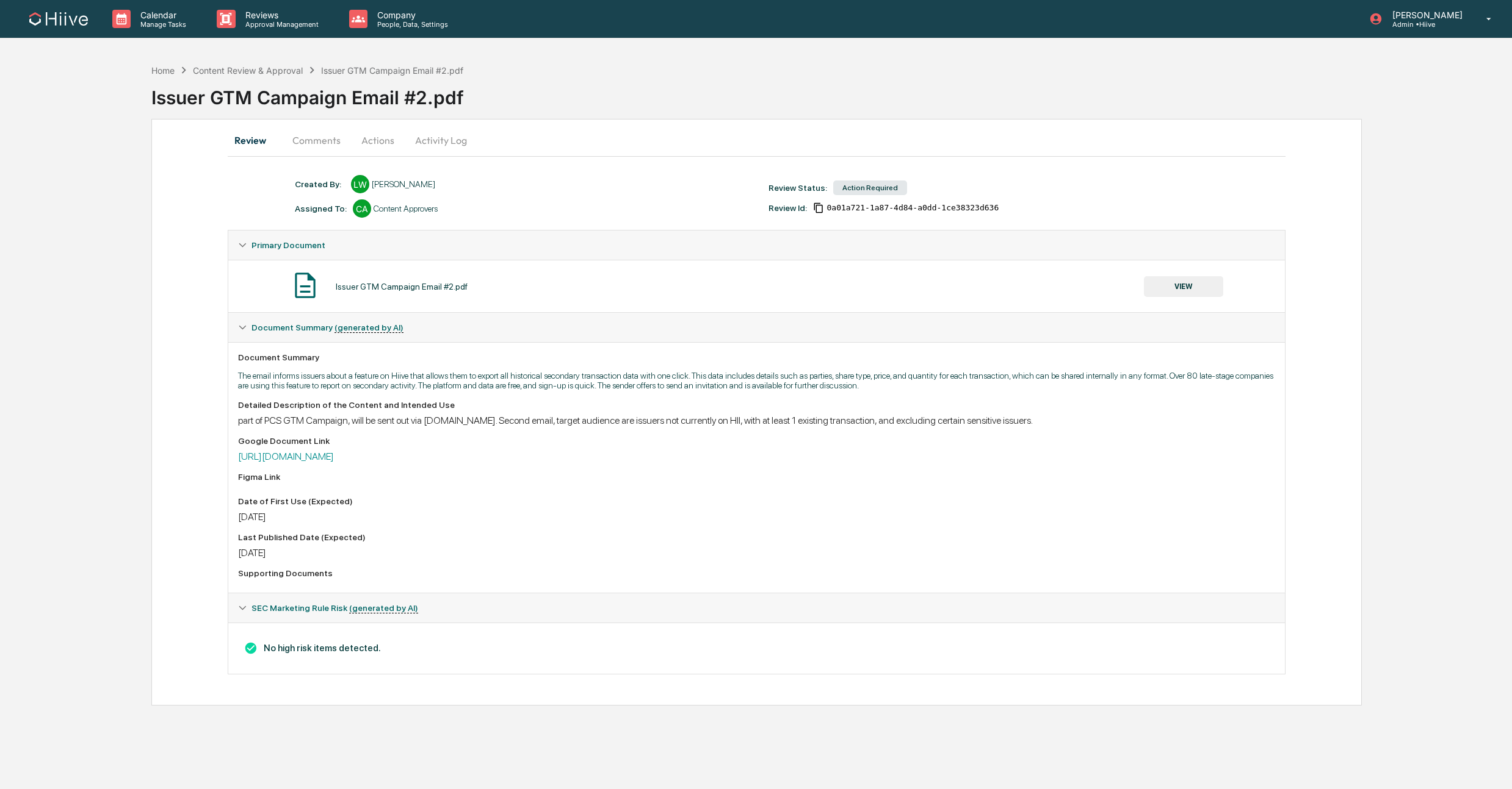
click at [370, 140] on button "Actions" at bounding box center [377, 141] width 55 height 30
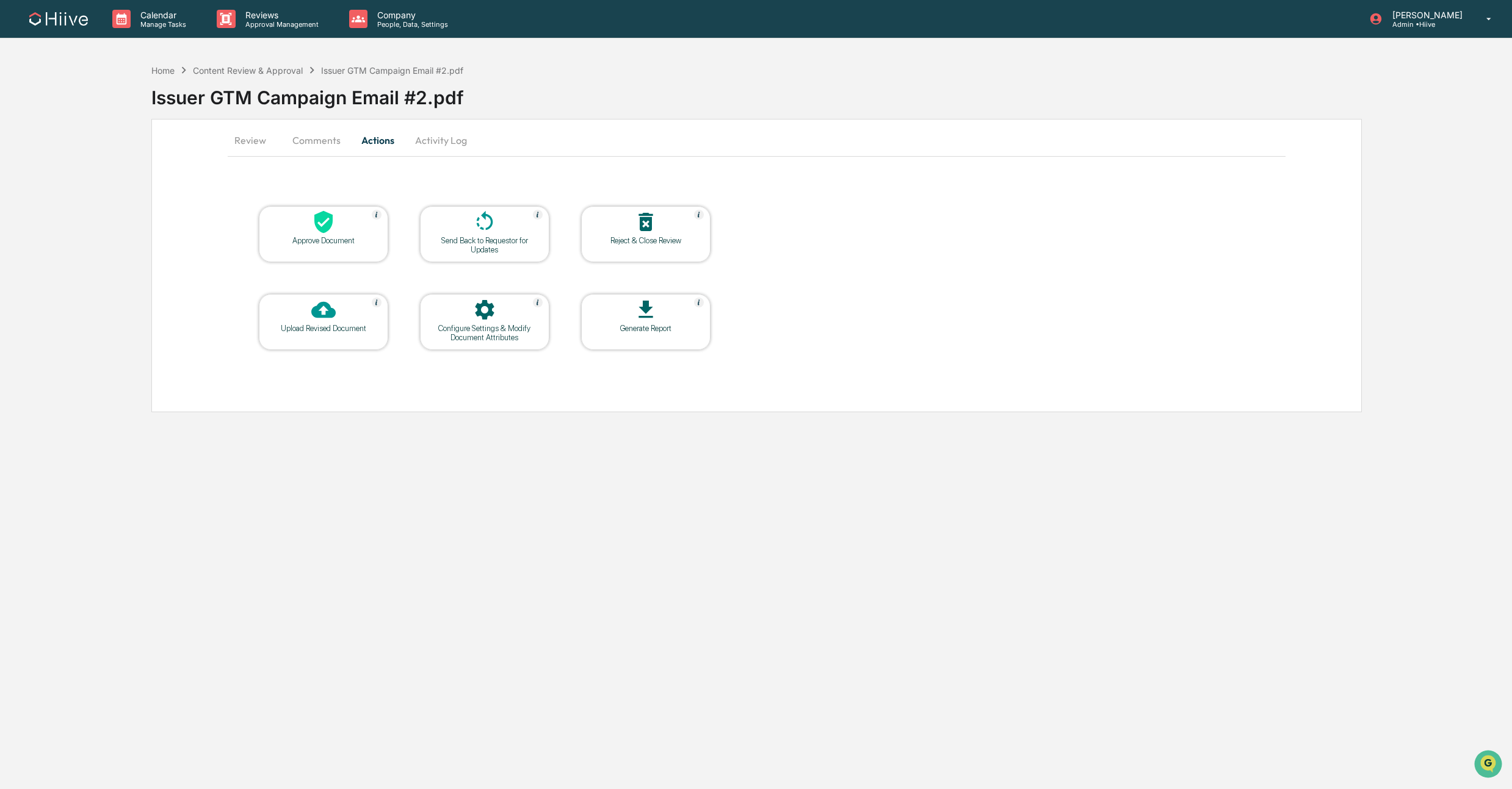
click at [320, 142] on button "Comments" at bounding box center [316, 141] width 68 height 30
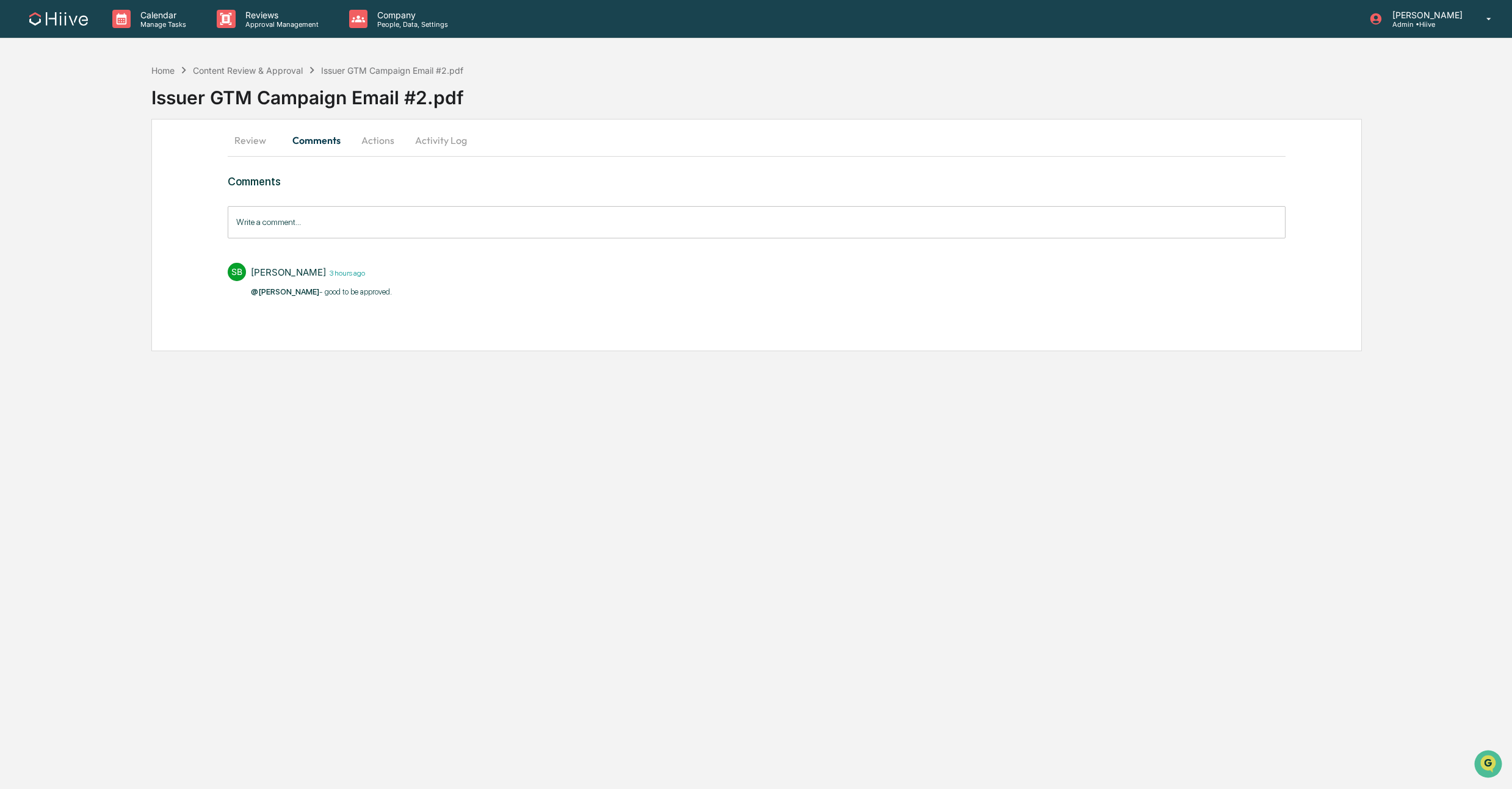
click at [358, 146] on button "Actions" at bounding box center [377, 141] width 55 height 30
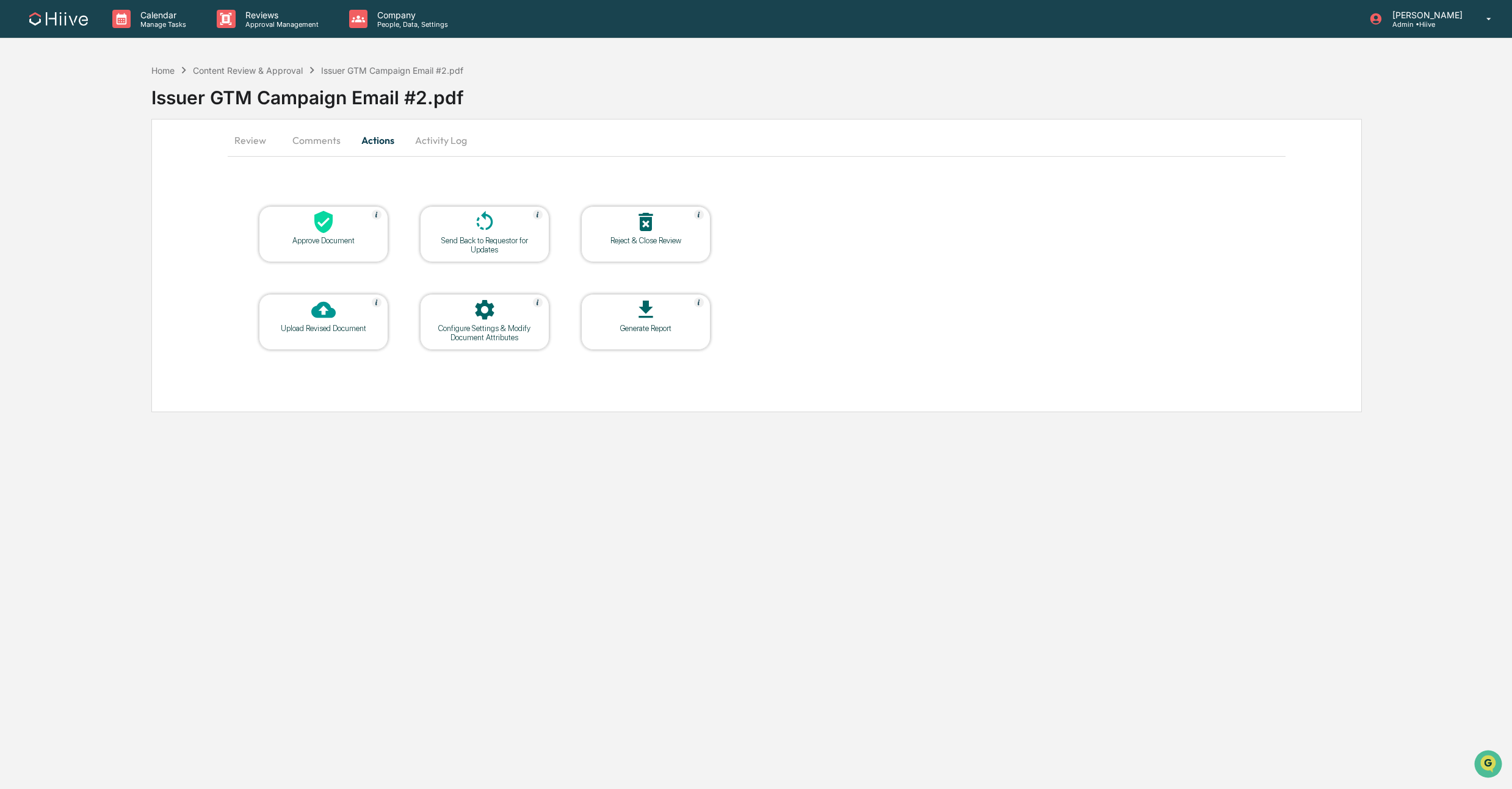
click at [330, 246] on div "Approve Document" at bounding box center [323, 234] width 130 height 56
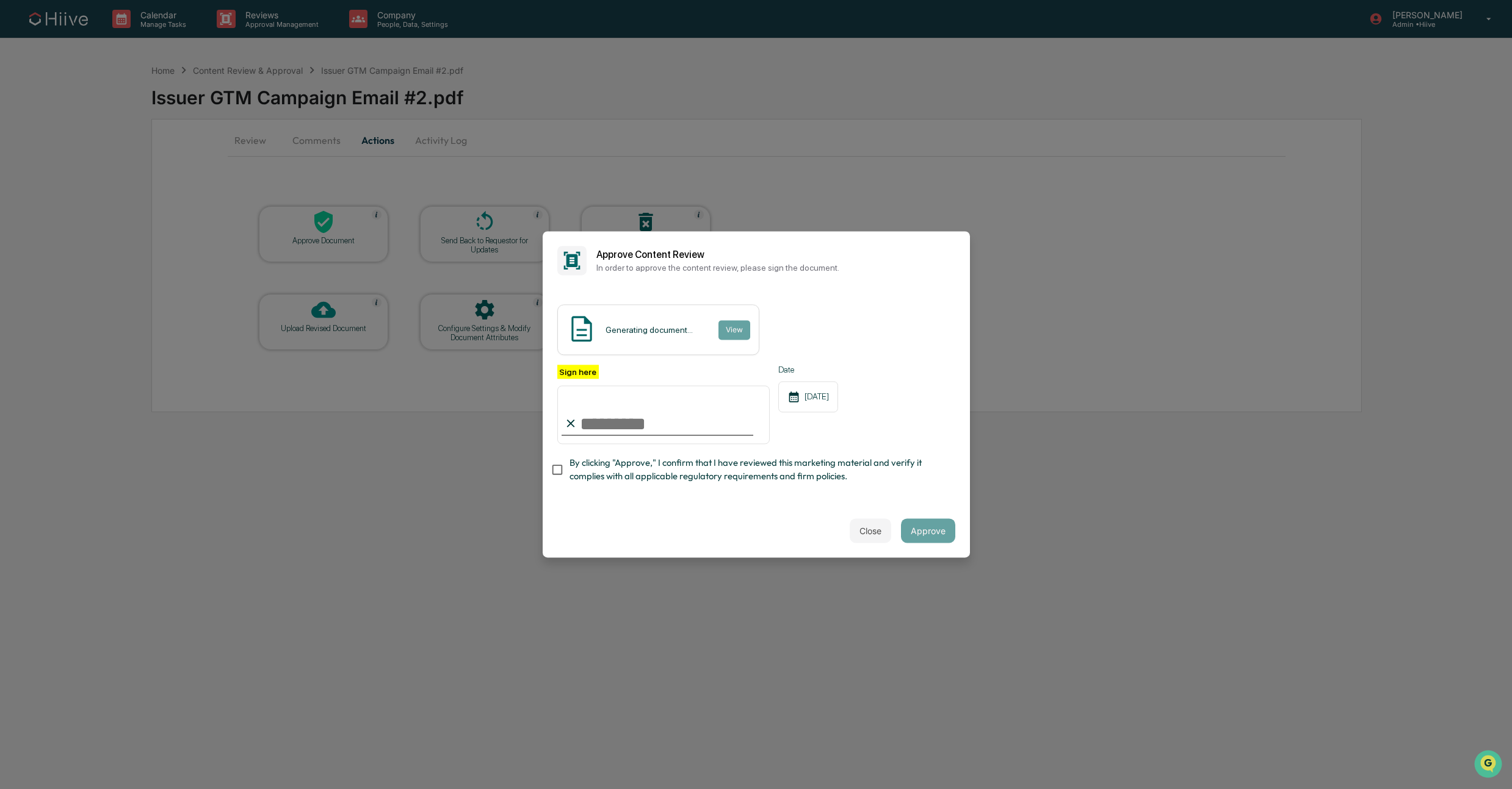
type input "**********"
click at [637, 463] on span "By clicking "Approve," I confirm that I have reviewed this marketing material a…" at bounding box center [757, 470] width 376 height 28
click at [925, 532] on button "Approve" at bounding box center [928, 531] width 54 height 24
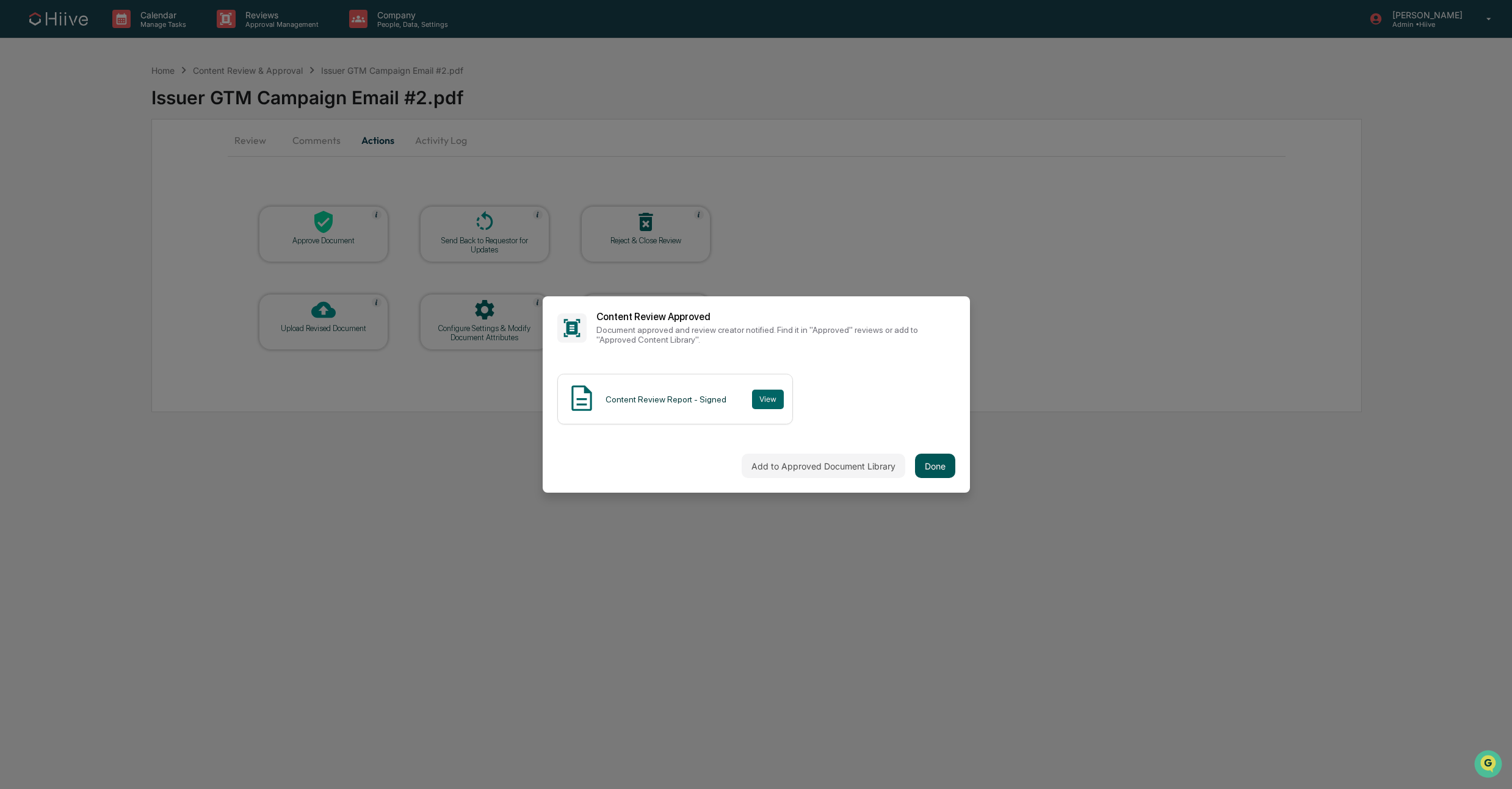
click at [930, 462] on button "Done" at bounding box center [935, 466] width 40 height 24
